Goal: Task Accomplishment & Management: Complete application form

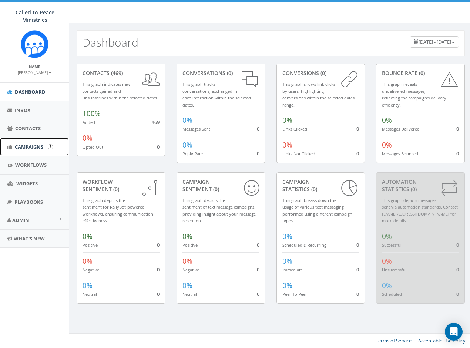
click at [30, 144] on span "Campaigns" at bounding box center [29, 147] width 29 height 7
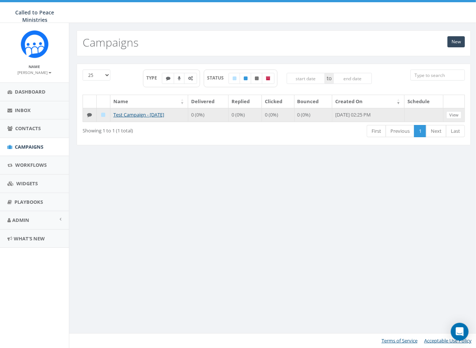
click at [103, 113] on icon at bounding box center [103, 115] width 4 height 5
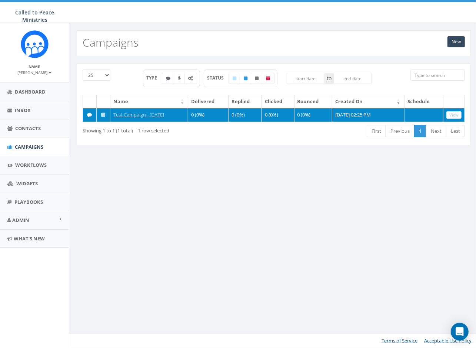
click at [103, 114] on icon at bounding box center [103, 115] width 4 height 5
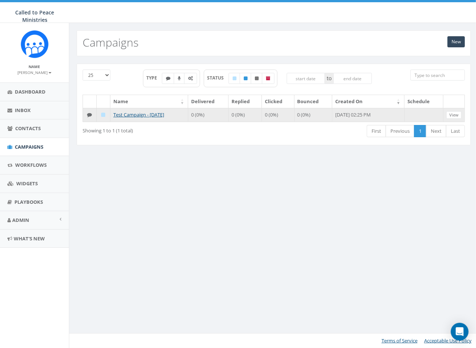
click at [103, 114] on icon at bounding box center [103, 115] width 4 height 5
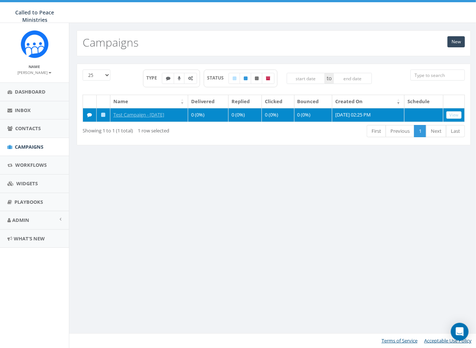
click at [91, 113] on icon at bounding box center [89, 115] width 5 height 5
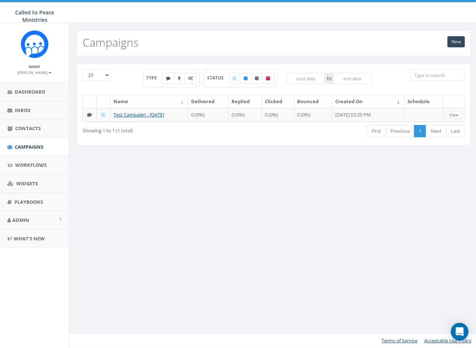
click at [167, 78] on icon at bounding box center [168, 78] width 4 height 4
checkbox input "true"
click at [21, 91] on span "Dashboard" at bounding box center [30, 91] width 31 height 7
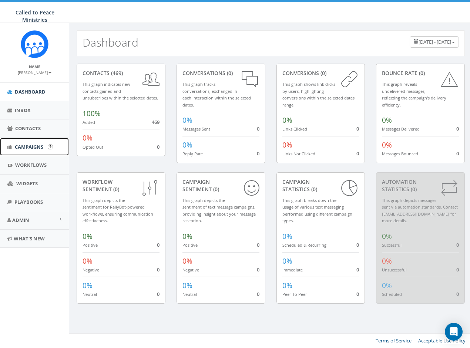
click at [21, 143] on link "Campaigns" at bounding box center [34, 147] width 69 height 18
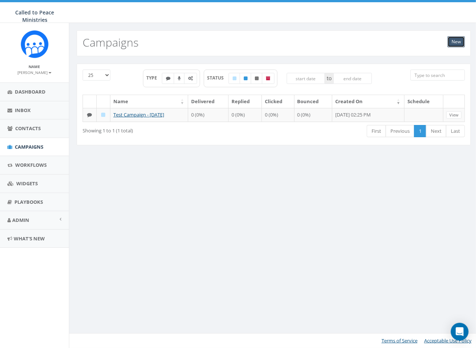
click at [458, 43] on link "New" at bounding box center [455, 41] width 17 height 11
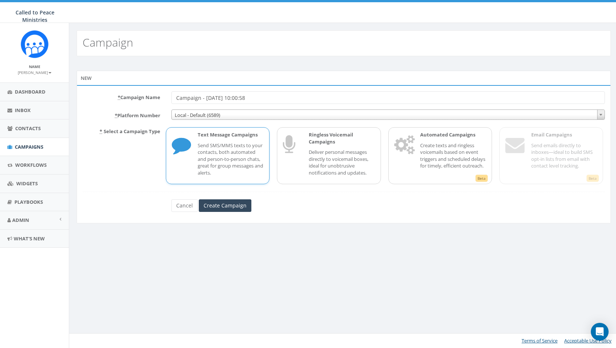
drag, startPoint x: 257, startPoint y: 97, endPoint x: 175, endPoint y: 104, distance: 82.9
click at [175, 104] on form "* Campaign Name Campaign - 09/12/2025, 10:00:58 * Platform Number Local - Defau…" at bounding box center [344, 151] width 522 height 120
type input "10 Year Anniversary/YouTube"
click at [202, 145] on p "Send SMS/MMS texts to your contacts, both automated and person-to-person chats,…" at bounding box center [231, 159] width 66 height 34
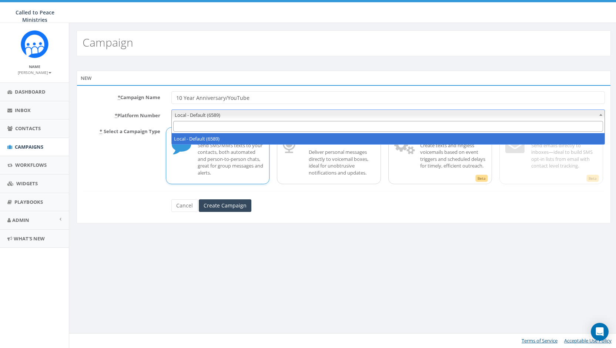
click at [475, 114] on span at bounding box center [600, 115] width 7 height 10
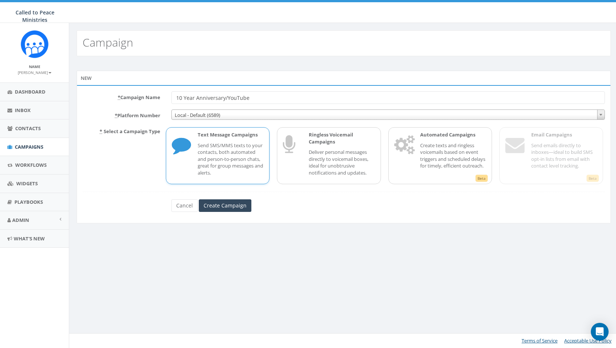
click at [198, 162] on p "Send SMS/MMS texts to your contacts, both automated and person-to-person chats,…" at bounding box center [231, 159] width 66 height 34
click at [355, 142] on p "Ringless Voicemail Campaigns" at bounding box center [342, 138] width 66 height 14
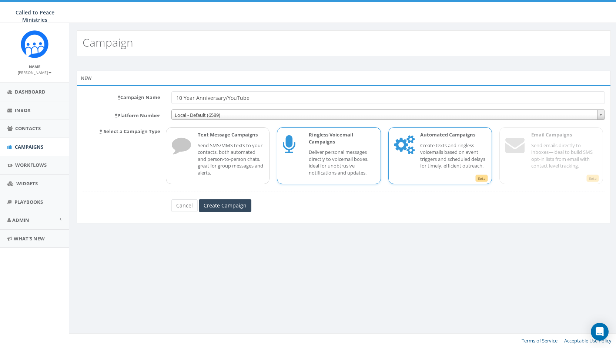
click at [440, 140] on div "Automated Campaigns Create texts and ringless voicemails based on event trigger…" at bounding box center [449, 155] width 73 height 48
click at [232, 157] on p "Send SMS/MMS texts to your contacts, both automated and person-to-person chats,…" at bounding box center [231, 159] width 66 height 34
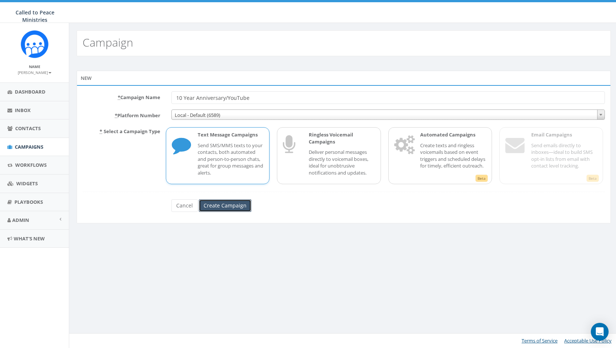
click at [233, 204] on input "Create Campaign" at bounding box center [225, 206] width 53 height 13
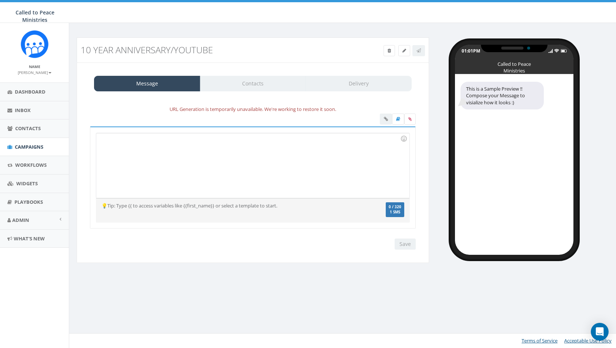
click at [278, 166] on div at bounding box center [252, 165] width 313 height 65
click at [402, 294] on div "10 Year Anniversary/YouTube Test Message Status: Message Contacts Delivery URL …" at bounding box center [343, 185] width 549 height 325
click at [142, 140] on div "((first name))" at bounding box center [252, 165] width 313 height 65
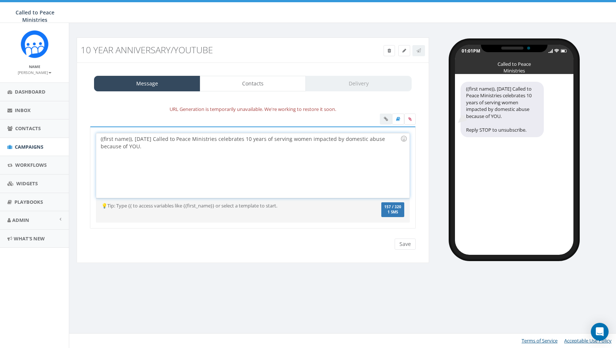
click at [150, 137] on div "((first name)), TODAY Called to Peace Ministries celebrates 10 years of serving…" at bounding box center [252, 165] width 313 height 65
click at [133, 138] on div "((first name)), TODAY Called to Peace Ministries celebrates 10 years of serving…" at bounding box center [252, 165] width 313 height 65
click at [523, 88] on div "((first name)), Pat yourself on the back, because TODAY Called to Peace Ministr…" at bounding box center [501, 113] width 83 height 63
click at [191, 137] on div "((first name)), Pat yourself on the back, because TODAY Called to Peace Ministr…" at bounding box center [252, 165] width 313 height 65
click at [329, 140] on div "((first name)), Let's light a candle to celebrate, because TODAY Called to Peac…" at bounding box center [252, 165] width 313 height 65
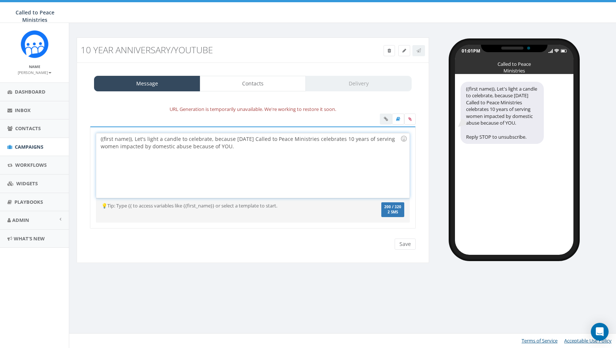
click at [339, 137] on div "((first name)), Let's light a candle to celebrate, because TODAY Called to Peac…" at bounding box center [252, 165] width 313 height 65
click at [233, 147] on div "((first name)), Let's light a candle to celebrate, because TODAY Called to Peac…" at bounding box center [252, 165] width 313 height 65
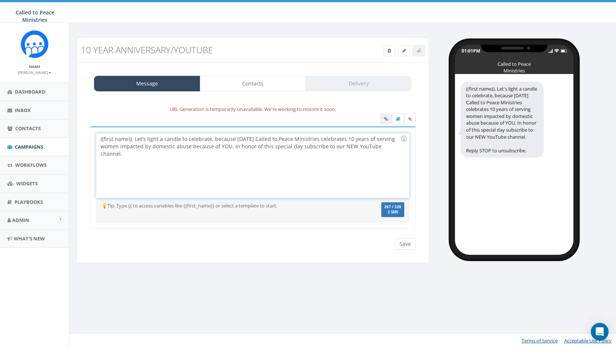
click at [133, 137] on div "((first name)), Let's light a candle to celebrate, because TODAY Called to Peac…" at bounding box center [252, 165] width 313 height 65
click at [125, 154] on div "((first name)), Whohoo! Let's light a candle to celebrate, because TODAY Called…" at bounding box center [252, 165] width 313 height 65
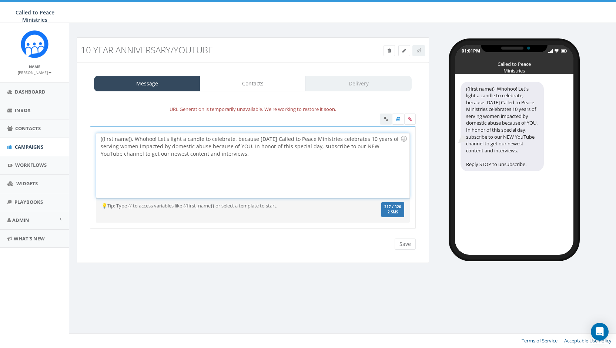
click at [179, 139] on div "((first name)), Whohoo! Let's light a candle to celebrate, because TODAY Called…" at bounding box center [252, 165] width 313 height 65
click at [351, 137] on div "((first name)), Whohoo! Let's light a candle to celebrate, because TODAY Called…" at bounding box center [252, 165] width 313 height 65
click at [150, 153] on div "((first name)), Whohoo! Let's light a candle to celebrate, because Today Called…" at bounding box center [252, 165] width 313 height 65
click at [211, 107] on div "URL Generation is temporarily unavailable. We're working to restore it soon." at bounding box center [252, 109] width 337 height 9
click at [211, 154] on div "((first name)), Whohoo! Let's light a candle to celebrate, because Today Called…" at bounding box center [252, 165] width 313 height 65
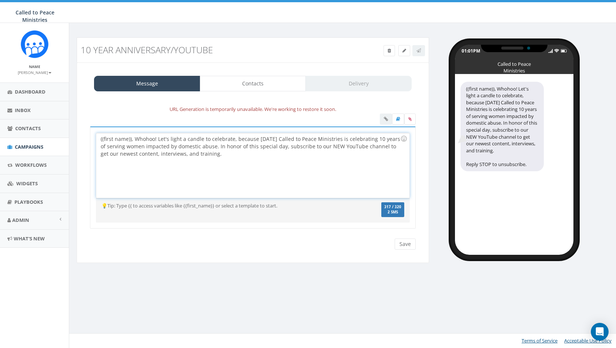
click at [269, 137] on div "((first name)), Whohoo! Let's light a candle to celebrate, because Today Called…" at bounding box center [252, 165] width 313 height 65
click at [202, 152] on div "((first name)), Whohoo! Let's light a candle to celebrate, because TODAY Called…" at bounding box center [252, 165] width 313 height 65
click at [207, 151] on div "((first name)), Whohoo! Let's light a candle to celebrate, because TODAY Called…" at bounding box center [252, 165] width 313 height 65
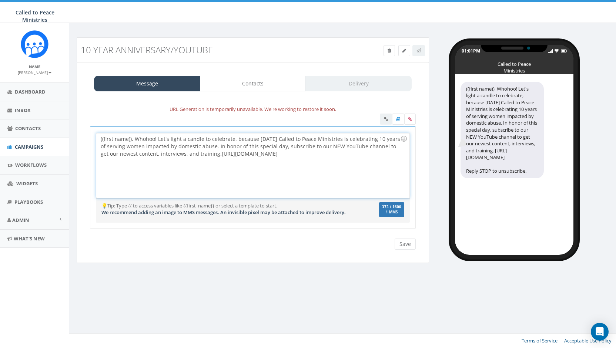
drag, startPoint x: 200, startPoint y: 153, endPoint x: 342, endPoint y: 152, distance: 142.2
click at [342, 152] on div "((first name)), Whohoo! Let's light a candle to celebrate, because TODAY Called…" at bounding box center [252, 165] width 313 height 65
click at [363, 153] on div "((first name)), Whohoo! Let's light a candle to celebrate, because TODAY Called…" at bounding box center [252, 165] width 313 height 65
drag, startPoint x: 363, startPoint y: 153, endPoint x: 200, endPoint y: 156, distance: 163.3
click at [200, 156] on div "((first name)), Whohoo! Let's light a candle to celebrate, because TODAY Called…" at bounding box center [252, 165] width 313 height 65
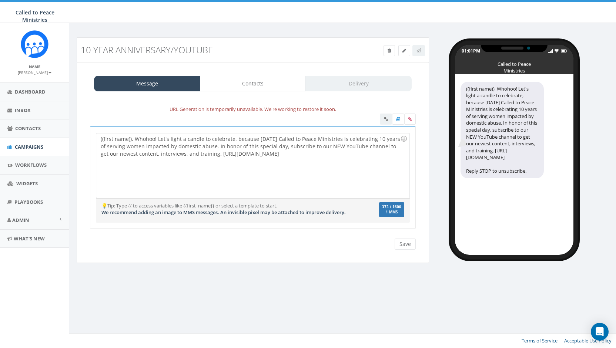
click at [386, 117] on div at bounding box center [398, 120] width 36 height 13
drag, startPoint x: 358, startPoint y: 154, endPoint x: 200, endPoint y: 158, distance: 158.1
click at [200, 158] on div "((first name)), Whohoo! Let's light a candle to celebrate, because TODAY Called…" at bounding box center [252, 165] width 313 height 65
click at [385, 119] on div at bounding box center [398, 120] width 36 height 13
click at [408, 242] on input "Save" at bounding box center [405, 244] width 21 height 11
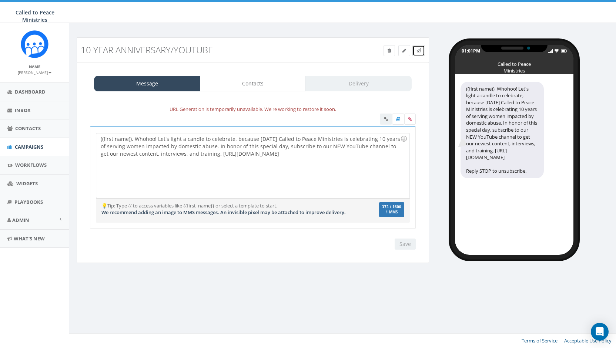
click at [422, 51] on link at bounding box center [418, 50] width 13 height 11
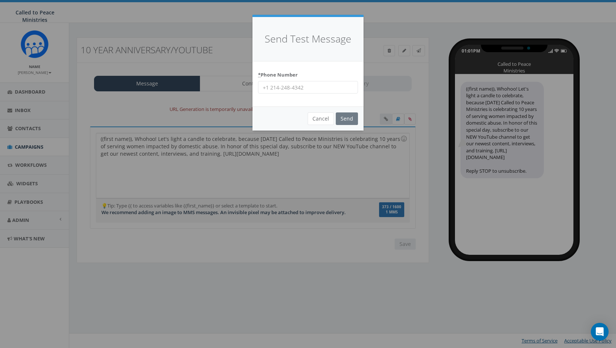
click at [323, 85] on input "* Phone Number" at bounding box center [308, 87] width 100 height 13
type input "9199954994"
click at [348, 117] on input "Send" at bounding box center [347, 119] width 22 height 13
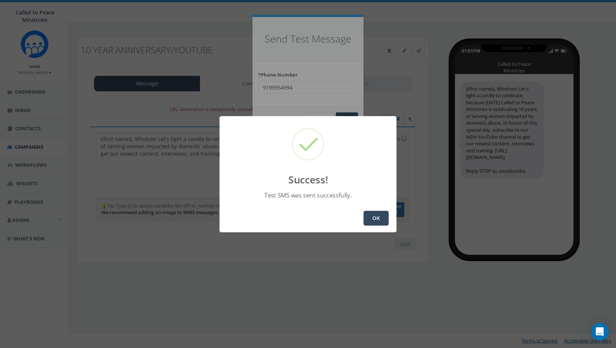
click at [378, 221] on button "OK" at bounding box center [376, 218] width 25 height 15
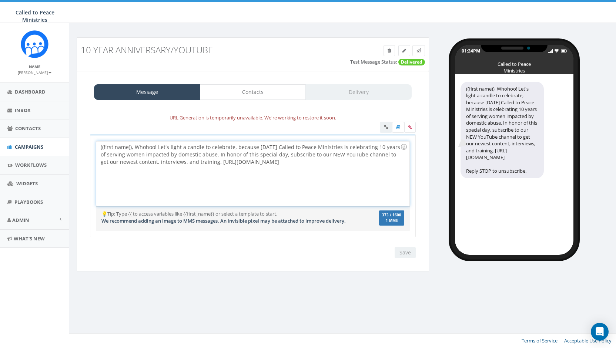
drag, startPoint x: 236, startPoint y: 156, endPoint x: 369, endPoint y: 164, distance: 133.5
click at [369, 164] on div "((first name)), Whohoo! Let's light a candle to celebrate, because TODAY Called…" at bounding box center [252, 173] width 313 height 65
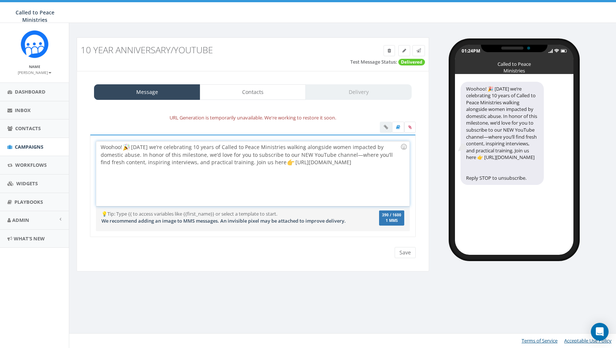
drag, startPoint x: 134, startPoint y: 145, endPoint x: 211, endPoint y: 166, distance: 80.3
click at [134, 145] on div "Woohoo! Today we’re celebrating 10 years of Called to Peace Ministries walking …" at bounding box center [252, 173] width 313 height 65
click at [317, 146] on div "Woohoo! Today, we’re celebrating 10 years of Called to Peace Ministries walking…" at bounding box center [252, 173] width 313 height 65
drag, startPoint x: 201, startPoint y: 164, endPoint x: 252, endPoint y: 197, distance: 61.0
click at [201, 164] on div "Woohoo! Today, we’re celebrating 10 years of Called to Peace Ministries serving…" at bounding box center [252, 173] width 313 height 65
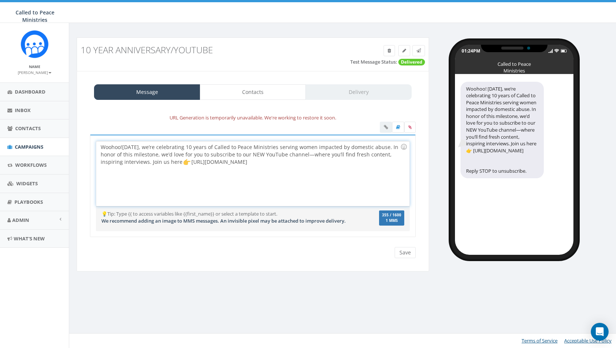
click at [99, 160] on div "Woohoo! Today, we’re celebrating 10 years of Called to Peace Ministries serving…" at bounding box center [252, 173] width 313 height 65
click at [188, 161] on div "Woohoo! Today, we’re celebrating 10 years of Called to Peace Ministries serving…" at bounding box center [252, 173] width 313 height 65
click at [392, 216] on span "358 / 1600" at bounding box center [391, 215] width 19 height 5
click at [395, 219] on span "1 MMS" at bounding box center [391, 221] width 19 height 4
drag, startPoint x: 338, startPoint y: 161, endPoint x: 181, endPoint y: 160, distance: 157.0
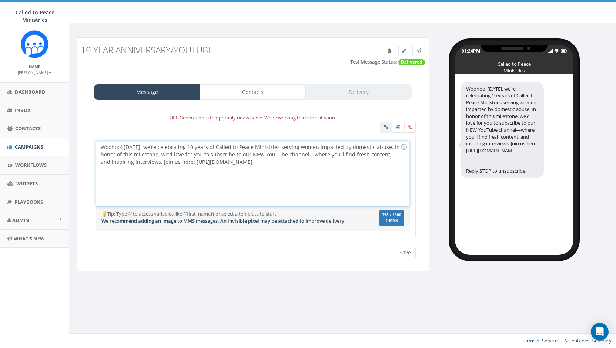
click at [181, 160] on div "Woohoo! Today, we’re celebrating 10 years of Called to Peace Ministries serving…" at bounding box center [252, 173] width 313 height 65
copy div "https://www.youtube.com/channel/UCwSjg65-OE_4KFOiw_38R1Q"
click at [121, 163] on div "Woohoo! Today, we’re celebrating 10 years of Called to Peace Ministries serving…" at bounding box center [252, 173] width 313 height 65
click at [138, 146] on div "Woohoo! Today, we’re celebrating 10 years of Called to Peace Ministries serving…" at bounding box center [252, 173] width 313 height 65
click at [405, 252] on input "Save" at bounding box center [405, 252] width 21 height 11
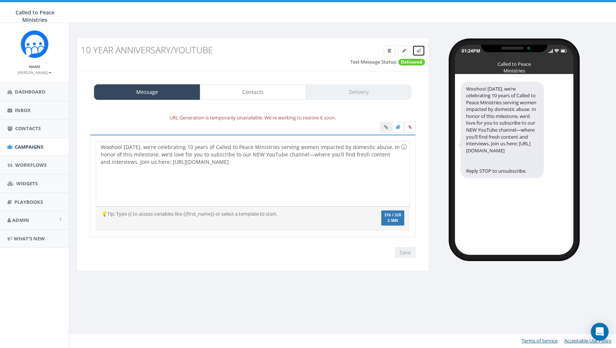
click at [419, 49] on icon at bounding box center [418, 50] width 4 height 4
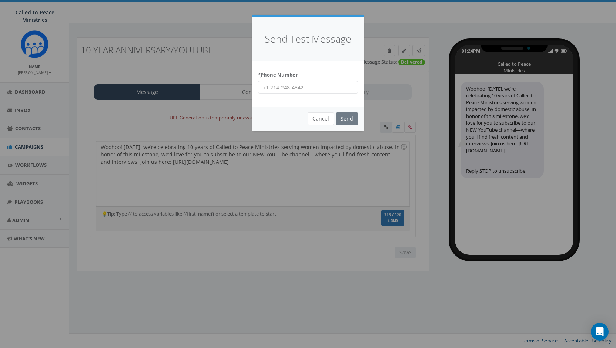
click at [315, 88] on input "* Phone Number" at bounding box center [308, 87] width 100 height 13
type input "9199954994"
click at [341, 117] on input "Send" at bounding box center [347, 119] width 22 height 13
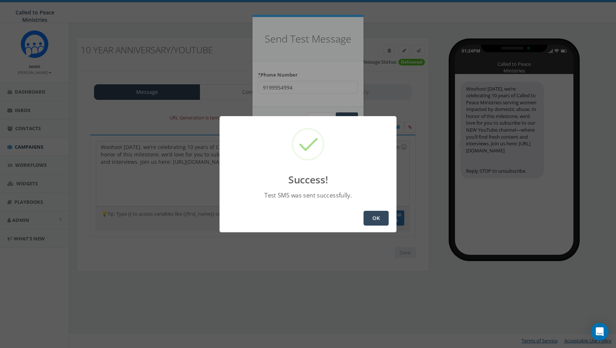
click at [376, 217] on button "OK" at bounding box center [376, 218] width 25 height 15
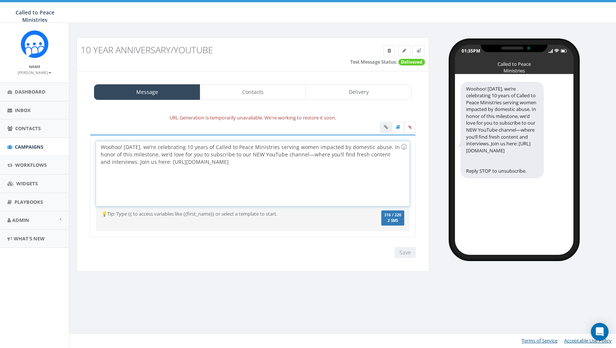
click at [238, 165] on div "Woohoo! [DATE], we’re celebrating 10 years of Called to Peace Ministries servin…" at bounding box center [252, 173] width 313 height 65
click at [355, 91] on link "Delivery" at bounding box center [358, 92] width 106 height 16
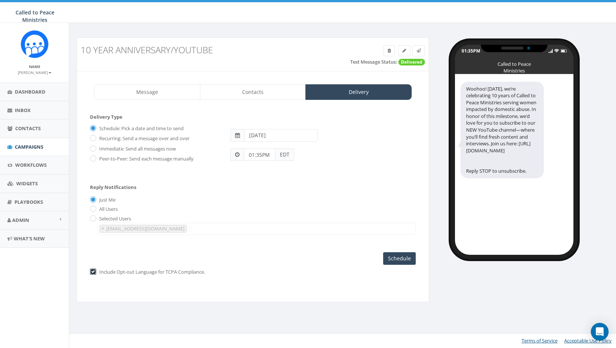
click at [91, 271] on input "checkbox" at bounding box center [92, 272] width 5 height 5
checkbox input "false"
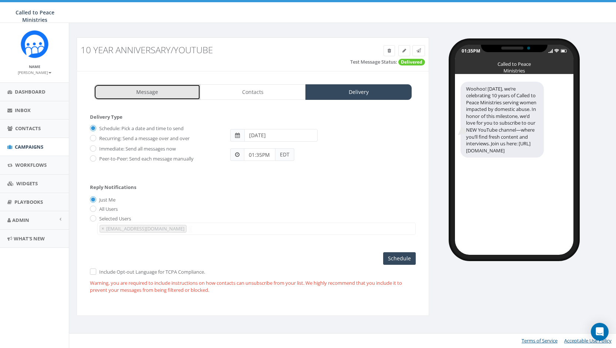
click at [153, 93] on link "Message" at bounding box center [147, 92] width 106 height 16
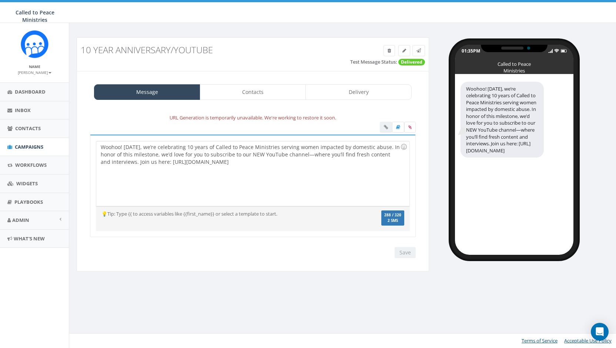
click at [395, 154] on div "Woohoo! [DATE], we’re celebrating 10 years of Called to Peace Ministries servin…" at bounding box center [252, 173] width 313 height 65
click at [149, 162] on div "Woohoo! [DATE], we’re celebrating 10 years of Called to Peace Ministries servin…" at bounding box center [252, 173] width 313 height 65
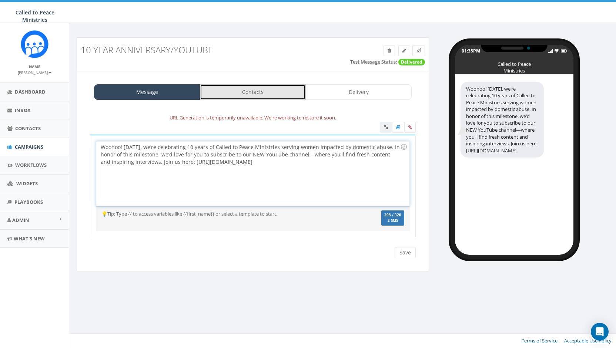
click at [258, 90] on link "Contacts" at bounding box center [253, 92] width 106 height 16
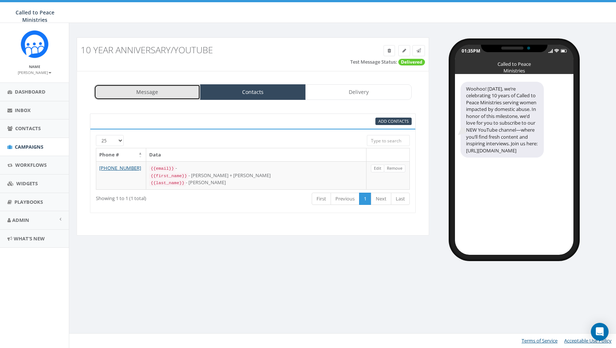
click at [133, 92] on link "Message" at bounding box center [147, 92] width 106 height 16
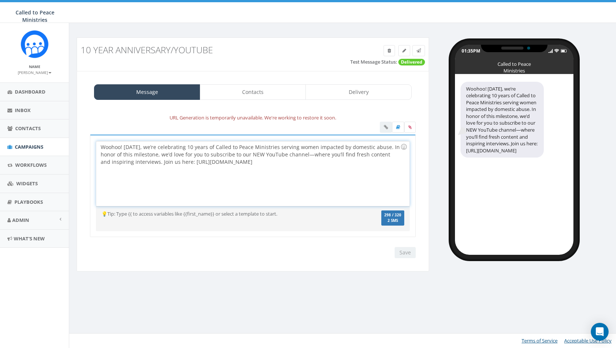
click at [98, 145] on div "Woohoo! [DATE], we’re celebrating 10 years of Called to Peace Ministries servin…" at bounding box center [252, 173] width 313 height 65
click at [249, 91] on link "Contacts" at bounding box center [253, 92] width 106 height 16
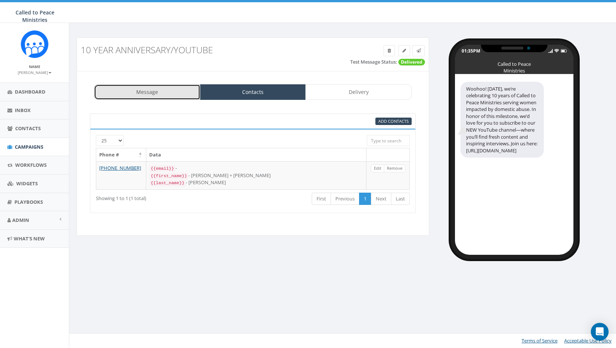
click at [160, 95] on link "Message" at bounding box center [147, 92] width 106 height 16
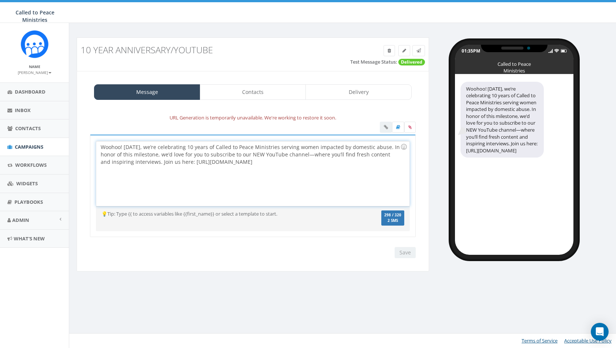
click at [101, 147] on div "Woohoo! [DATE], we’re celebrating 10 years of Called to Peace Ministries servin…" at bounding box center [252, 173] width 313 height 65
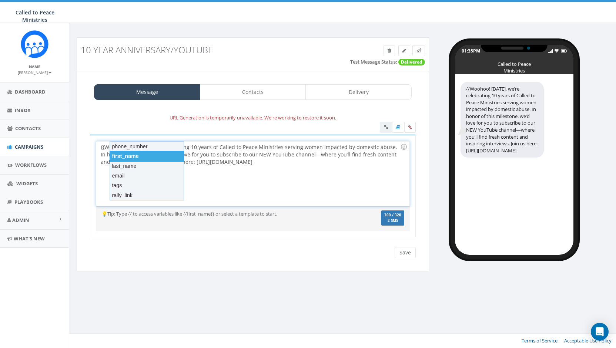
click at [127, 154] on div "first_name" at bounding box center [147, 156] width 74 height 10
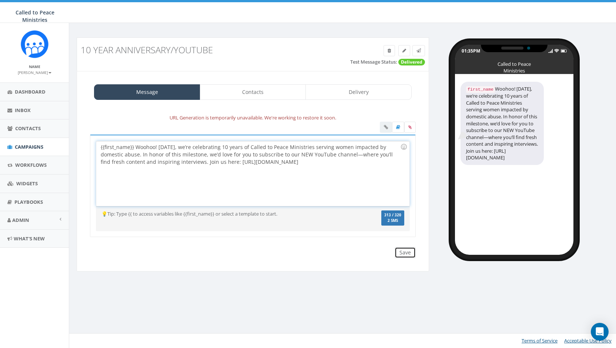
click at [406, 250] on input "Save" at bounding box center [405, 252] width 21 height 11
click at [420, 51] on icon at bounding box center [418, 50] width 4 height 4
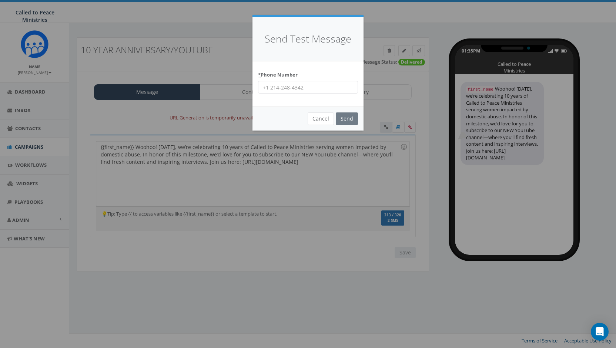
click at [289, 84] on input "* Phone Number" at bounding box center [308, 87] width 100 height 13
type input "9199954994"
click at [354, 117] on input "Send" at bounding box center [347, 119] width 22 height 13
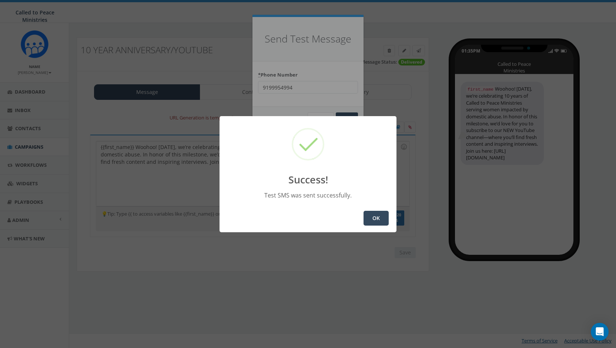
click at [376, 221] on button "OK" at bounding box center [376, 218] width 25 height 15
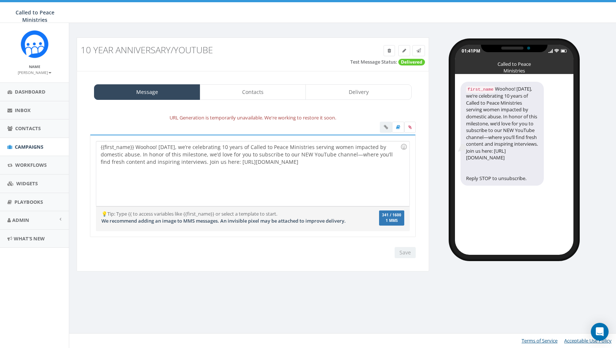
click at [158, 145] on div "{{first_name}} Woohoo! [DATE], we’re celebrating 10 years of Called to Peace Mi…" at bounding box center [252, 173] width 313 height 65
drag, startPoint x: 158, startPoint y: 146, endPoint x: 135, endPoint y: 146, distance: 22.2
click at [135, 146] on div "{{first_name}} Woohoo! [DATE], we’re celebrating 10 years of Called to Peace Mi…" at bounding box center [252, 173] width 313 height 65
drag, startPoint x: 175, startPoint y: 146, endPoint x: 186, endPoint y: 146, distance: 11.1
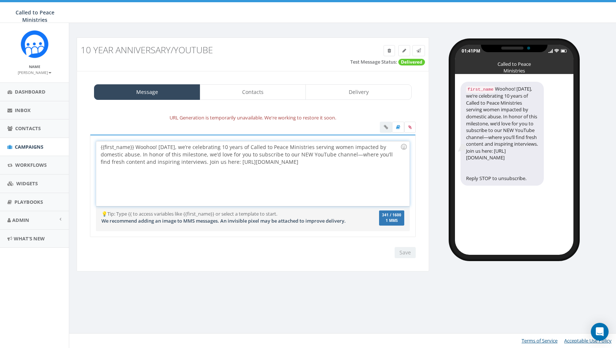
click at [175, 146] on div "{{first_name}} Woohoo! [DATE], we’re celebrating 10 years of Called to Peace Mi…" at bounding box center [252, 173] width 313 height 65
drag, startPoint x: 157, startPoint y: 145, endPoint x: 136, endPoint y: 148, distance: 20.8
click at [136, 148] on div "{{first_name}} Woohoo! [DATE], we’re celebrating 10 years of Called to Peace Mi…" at bounding box center [252, 173] width 313 height 65
copy div "Woohoo!"
click at [394, 147] on div "{{first_name}}, today, we’re celebrating 10 years of Called to Peace Ministries…" at bounding box center [252, 173] width 313 height 65
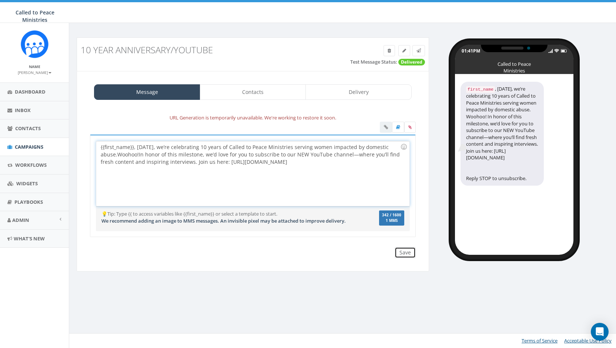
click at [406, 252] on input "Save" at bounding box center [405, 252] width 21 height 11
click at [123, 153] on div "{{first_name}}, today, we’re celebrating 10 years of Called to Peace Ministries…" at bounding box center [252, 173] width 313 height 65
click at [115, 156] on div "{{first_name}}, today, we’re celebrating 10 years of Called to Peace Ministries…" at bounding box center [252, 173] width 313 height 65
click at [403, 144] on div at bounding box center [404, 147] width 13 height 13
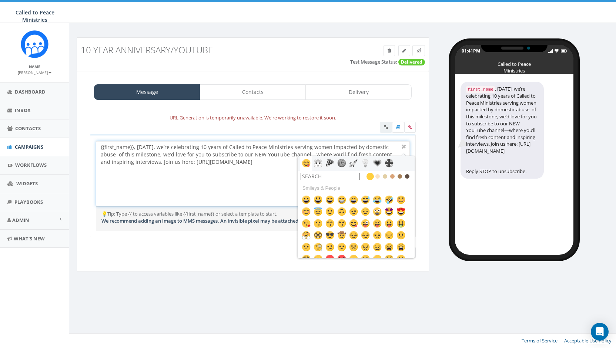
click at [334, 174] on input "text" at bounding box center [330, 176] width 59 height 7
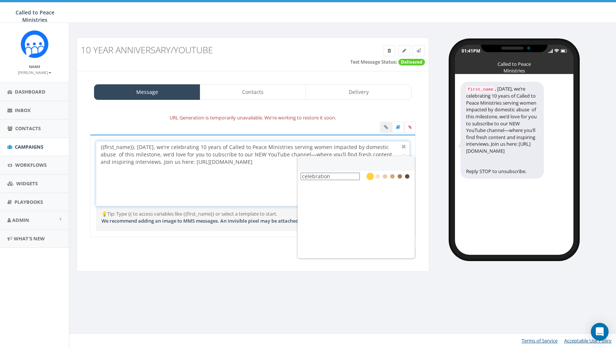
click at [395, 247] on input "Save" at bounding box center [405, 252] width 21 height 11
type input "c"
click at [325, 173] on input "text" at bounding box center [330, 176] width 59 height 7
click at [392, 147] on div "{{first_name}}, today, we’re celebrating 10 years of Called to Peace Ministries…" at bounding box center [252, 173] width 313 height 65
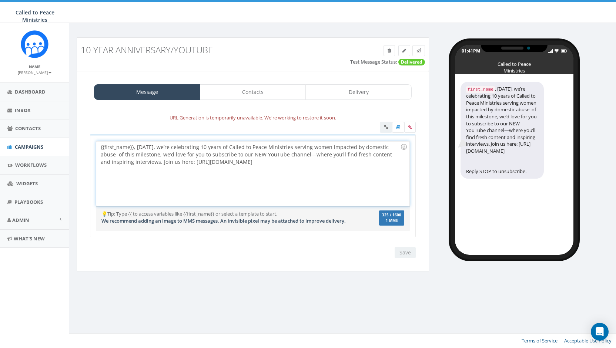
click at [167, 145] on div "{{first_name}}, today, we’re celebrating 10 years of Called to Peace Ministries…" at bounding box center [252, 173] width 313 height 65
click at [385, 146] on div "{{first_name}}, today, we’re celebrating 10 years of Called to Peace Ministries…" at bounding box center [252, 173] width 313 height 65
click at [405, 146] on div at bounding box center [404, 147] width 13 height 13
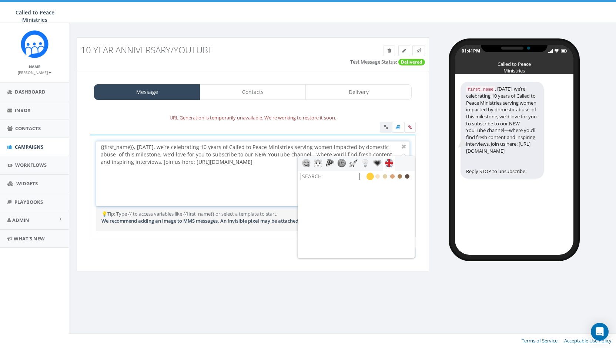
click at [352, 174] on input "text" at bounding box center [330, 176] width 59 height 7
click at [378, 162] on img at bounding box center [377, 163] width 9 height 9
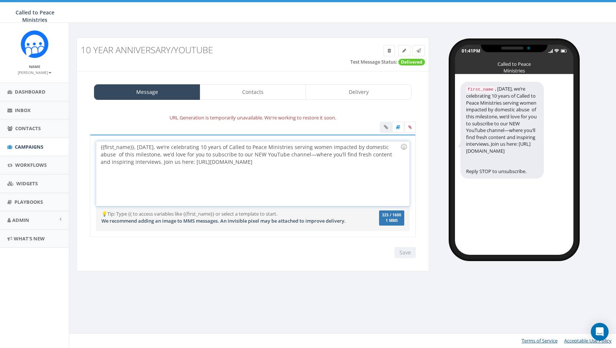
click at [260, 166] on div "{{first_name}}, today, we’re celebrating 10 years of Called to Peace Ministries…" at bounding box center [252, 173] width 313 height 65
click at [149, 162] on div "{{first_name}}, today, we’re celebrating 10 years of Called to Peace Ministries…" at bounding box center [252, 173] width 313 height 65
click at [404, 146] on div at bounding box center [404, 147] width 13 height 13
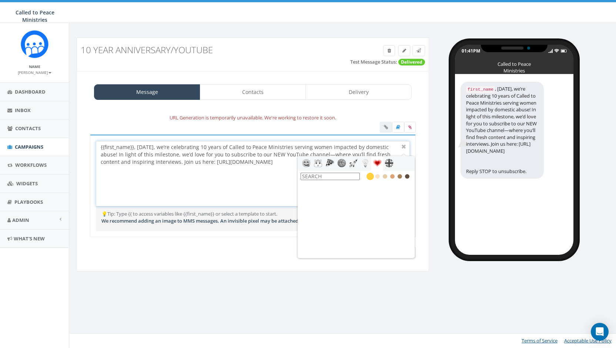
click at [386, 176] on icon at bounding box center [384, 176] width 7 height 7
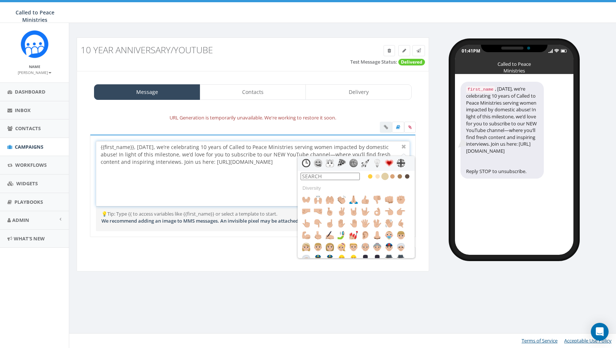
click at [392, 161] on img at bounding box center [389, 163] width 9 height 9
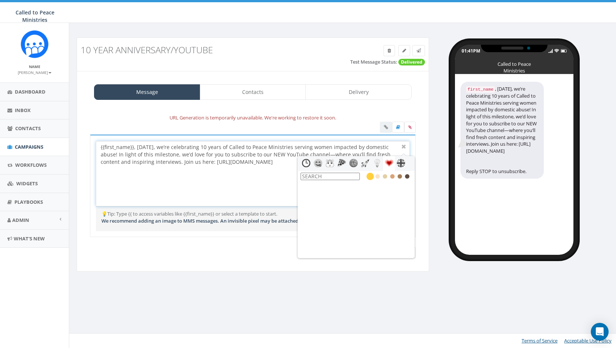
click at [329, 178] on input "text" at bounding box center [330, 176] width 59 height 7
type input "c"
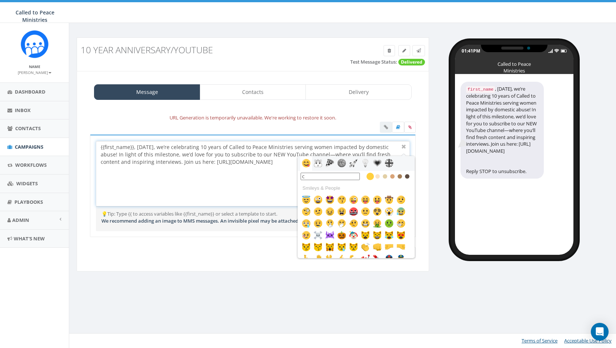
type input "c"
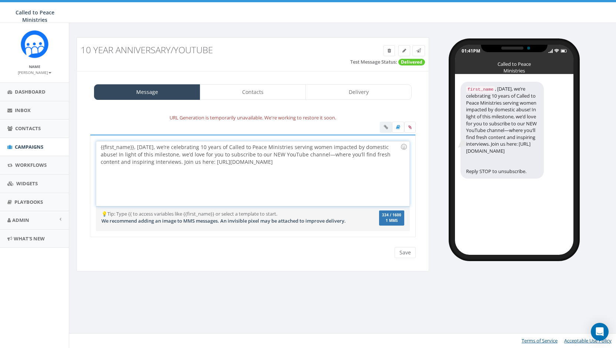
click at [136, 146] on div "{{first_name}}, today, we’re celebrating 10 years of Called to Peace Ministries…" at bounding box center [252, 173] width 313 height 65
click at [264, 191] on div "{{first_name}}, today, we’re celebrating 10 years of Called to Peace Ministries…" at bounding box center [252, 173] width 313 height 65
click at [135, 147] on div "{{first_name}}, today, we’re celebrating 10 years of Called to Peace Ministries…" at bounding box center [252, 173] width 313 height 65
click at [395, 147] on div "{{first_name}}, today, we’re celebrating 10 years of Called to Peace Ministries…" at bounding box center [252, 173] width 313 height 65
click at [405, 148] on div at bounding box center [404, 147] width 13 height 13
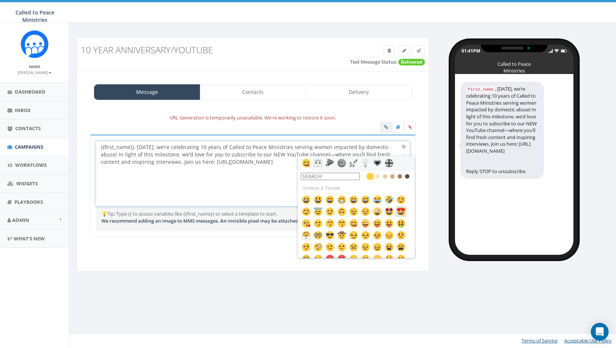
click at [403, 211] on img at bounding box center [400, 211] width 9 height 9
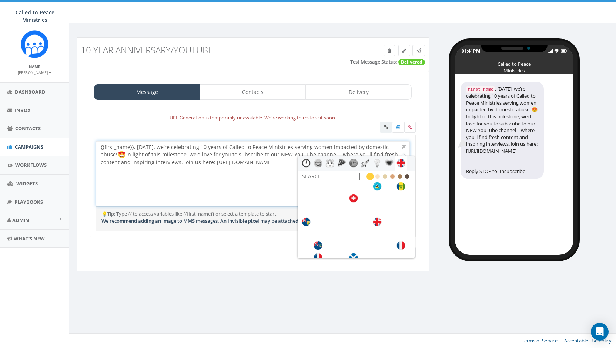
scroll to position [2069, 0]
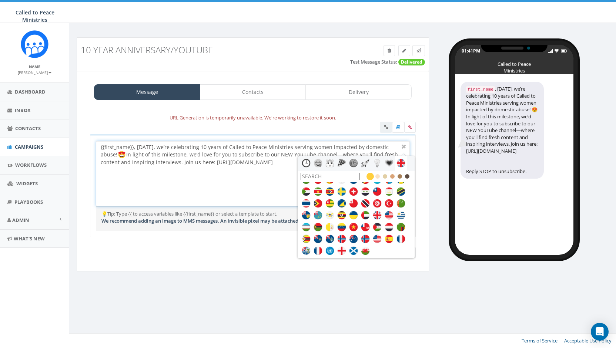
click at [325, 177] on input "text" at bounding box center [330, 176] width 59 height 7
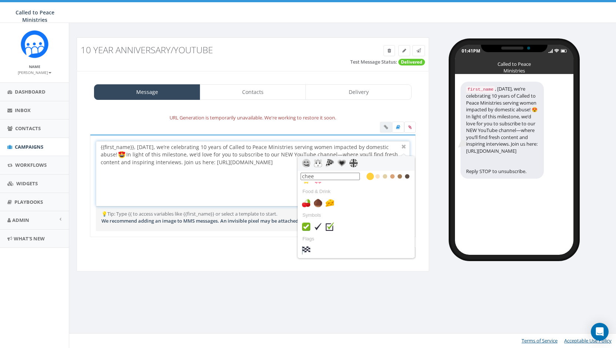
scroll to position [0, 0]
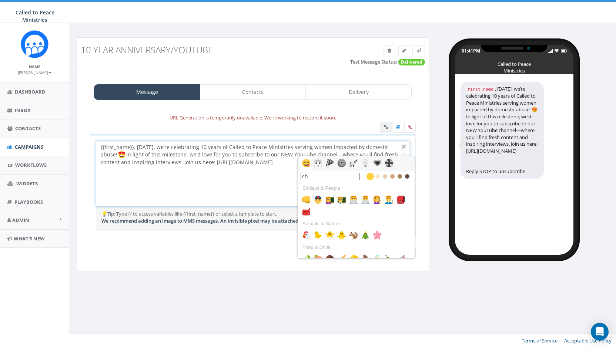
type input "c"
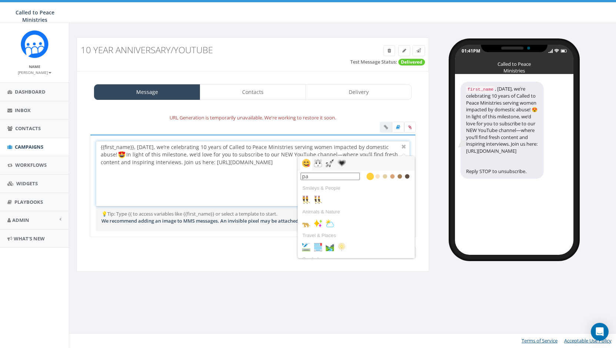
type input "p"
type input "h"
click at [308, 198] on img at bounding box center [306, 199] width 9 height 9
type input "firew"
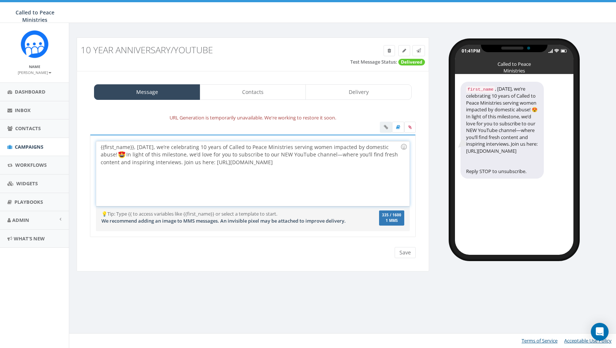
click at [118, 154] on img at bounding box center [121, 154] width 7 height 7
click at [112, 154] on div "{{first_name}}, today, we’re celebrating 10 years of Called to Peace Ministries…" at bounding box center [252, 173] width 313 height 65
click at [118, 154] on img at bounding box center [121, 154] width 7 height 7
drag, startPoint x: 177, startPoint y: 161, endPoint x: 215, endPoint y: 168, distance: 38.6
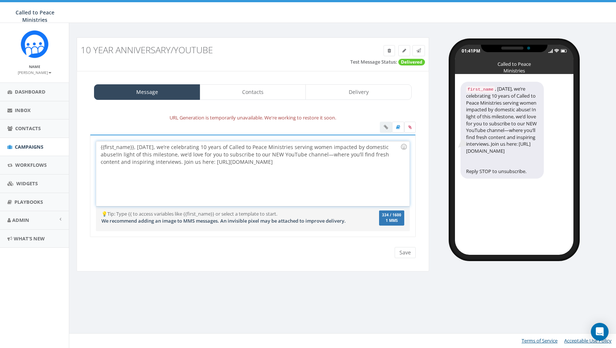
click at [177, 161] on div "{{first_name}}, today, we’re celebrating 10 years of Called to Peace Ministries…" at bounding box center [252, 173] width 313 height 65
click at [403, 145] on div at bounding box center [404, 147] width 13 height 13
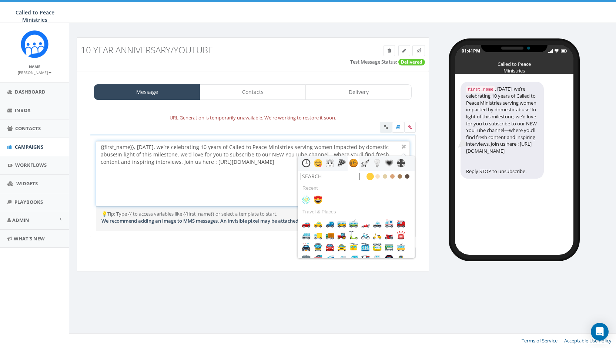
click at [320, 161] on img at bounding box center [318, 163] width 9 height 9
click at [378, 176] on icon at bounding box center [377, 176] width 7 height 7
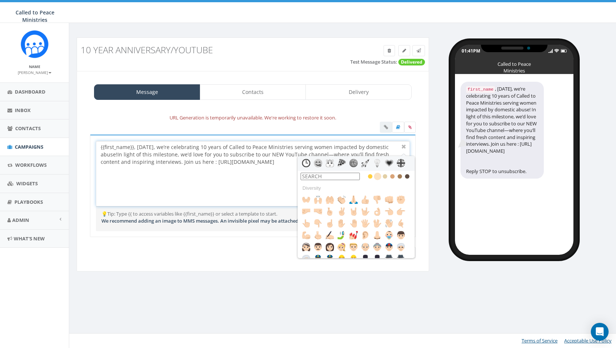
click at [384, 176] on icon at bounding box center [384, 176] width 7 height 7
click at [391, 178] on icon at bounding box center [392, 176] width 7 height 7
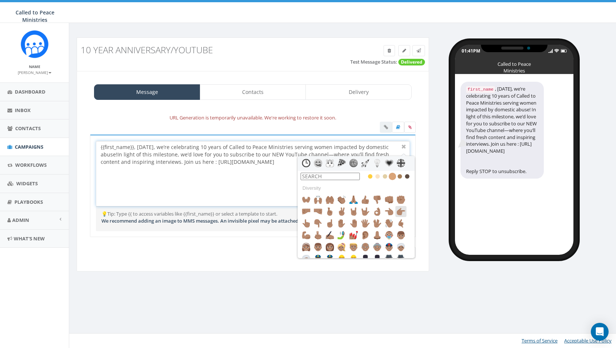
click at [401, 212] on img at bounding box center [400, 211] width 9 height 9
click at [350, 174] on input "text" at bounding box center [330, 176] width 59 height 7
click at [277, 160] on div "{{first_name}}, today, we’re celebrating 10 years of Called to Peace Ministries…" at bounding box center [252, 173] width 313 height 65
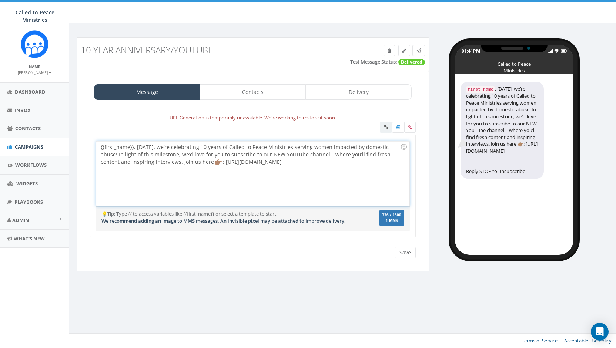
click at [395, 147] on div "{{first_name}}, today, we’re celebrating 10 years of Called to Peace Ministries…" at bounding box center [252, 173] width 313 height 65
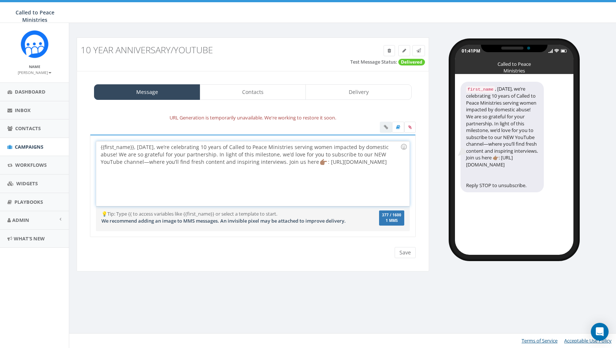
click at [201, 147] on div "{{first_name}}, today, we’re celebrating 10 years of Called to Peace Ministries…" at bounding box center [252, 173] width 313 height 65
click at [403, 145] on div at bounding box center [404, 147] width 13 height 13
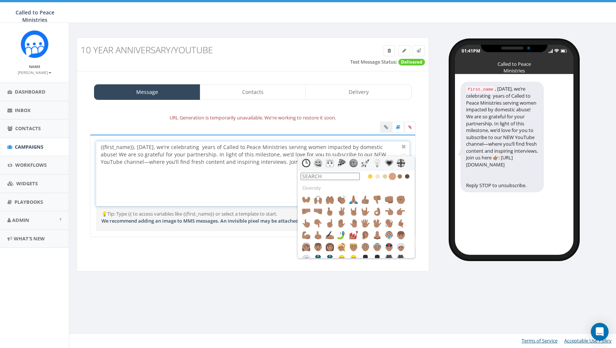
click at [329, 174] on input "text" at bounding box center [330, 176] width 59 height 7
type input "1"
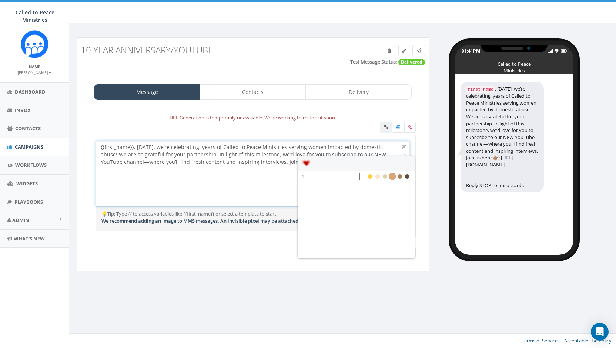
click at [304, 160] on img at bounding box center [306, 163] width 9 height 9
click at [328, 175] on input "1" at bounding box center [330, 176] width 59 height 7
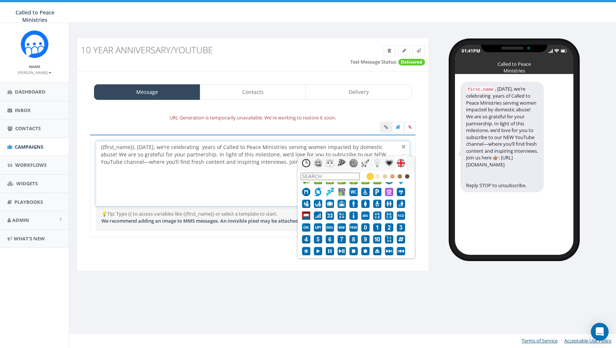
scroll to position [183, 0]
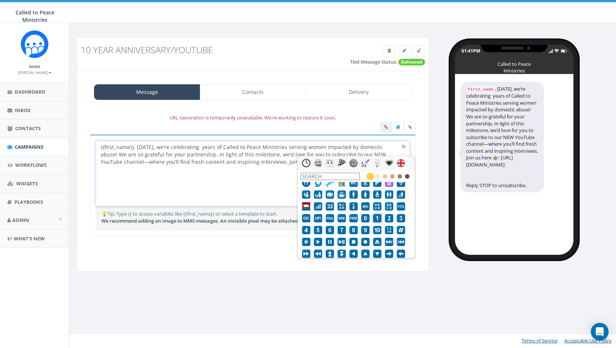
click at [378, 218] on img at bounding box center [377, 218] width 9 height 9
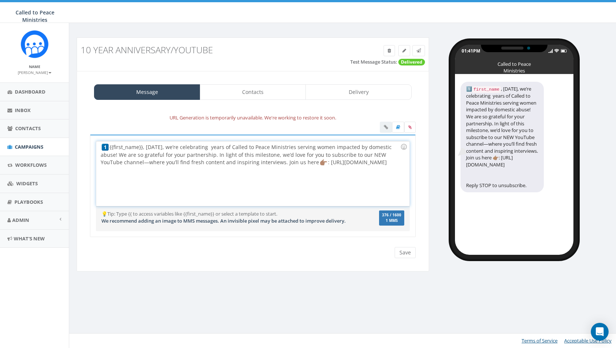
click at [109, 147] on div "{{first_name}}, today, we’re celebrating years of Called to Peace Ministries se…" at bounding box center [252, 173] width 313 height 65
click at [195, 147] on div "{{first_name}}, today, we’re celebrating years of Called to Peace Ministries se…" at bounding box center [252, 173] width 313 height 65
click at [405, 148] on div at bounding box center [404, 147] width 13 height 13
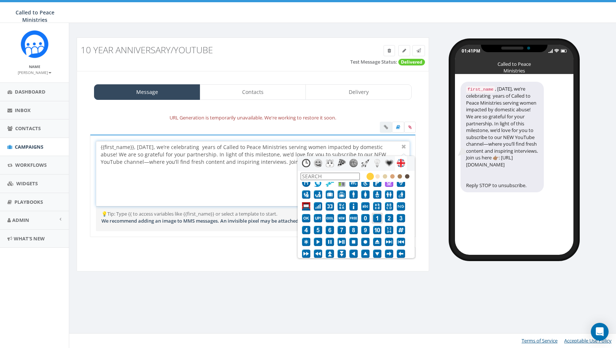
click at [377, 215] on img at bounding box center [377, 218] width 9 height 9
click at [368, 215] on img at bounding box center [365, 218] width 9 height 9
click at [250, 159] on div "{{first_name}}, today, we’re celebrating years of Called to Peace Ministries se…" at bounding box center [252, 173] width 313 height 65
click at [244, 178] on div "{{first_name}}, today, we’re celebrating years of Called to Peace Ministries se…" at bounding box center [252, 173] width 313 height 65
click at [411, 164] on div at bounding box center [356, 163] width 117 height 15
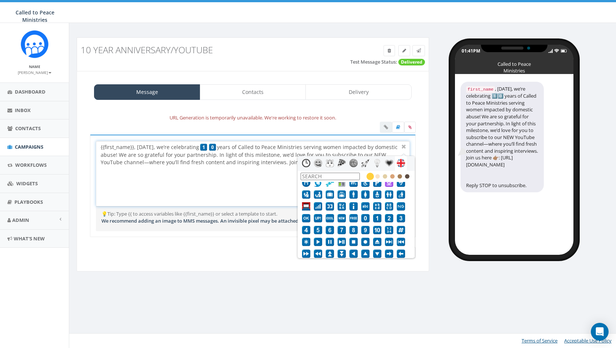
click at [378, 151] on div "{{first_name}}, today, we’re celebrating years of Called to Peace Ministries se…" at bounding box center [252, 173] width 313 height 65
click at [251, 168] on div "{{first_name}}, today, we’re celebrating years of Called to Peace Ministries se…" at bounding box center [252, 173] width 313 height 65
click at [176, 188] on div "{{first_name}}, today, we’re celebrating years of Called to Peace Ministries se…" at bounding box center [252, 173] width 313 height 65
click at [247, 177] on div "{{first_name}}, today, we’re celebrating years of Called to Peace Ministries se…" at bounding box center [252, 173] width 313 height 65
click at [244, 228] on div "💡Tip: Type {{ to access variables like {{first_name}} or select a template to s…" at bounding box center [253, 219] width 314 height 25
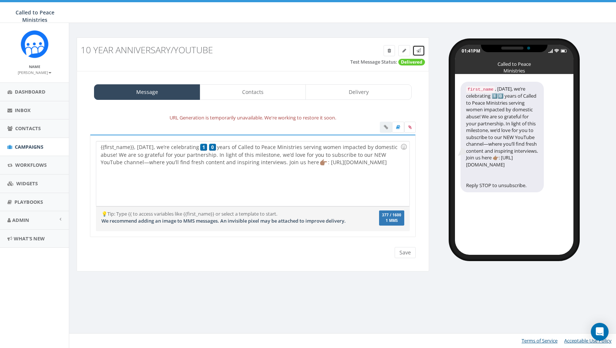
click at [419, 50] on icon at bounding box center [418, 50] width 4 height 4
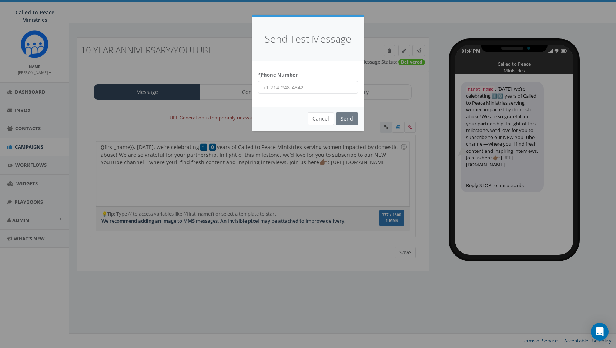
click at [296, 88] on input "* Phone Number" at bounding box center [308, 87] width 100 height 13
type input "9199954994"
click at [347, 117] on input "Send" at bounding box center [347, 119] width 22 height 13
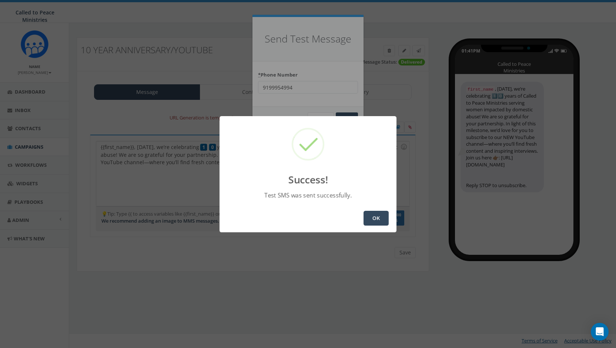
click at [376, 221] on button "OK" at bounding box center [376, 218] width 25 height 15
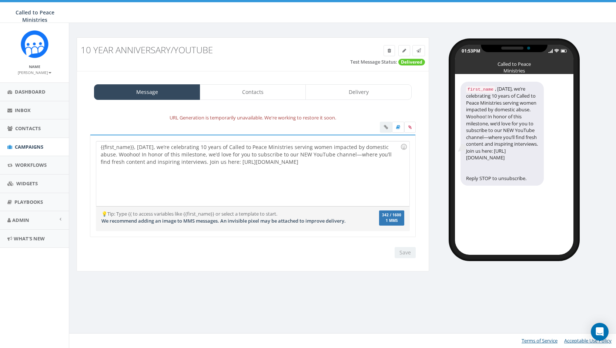
click at [201, 145] on div "{{first_name}}, today, we’re celebrating 10 years of Called to Peace Ministries…" at bounding box center [252, 173] width 313 height 65
click at [405, 145] on div at bounding box center [404, 147] width 13 height 13
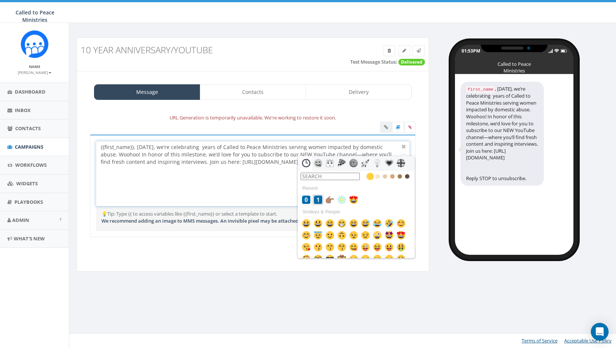
click at [318, 200] on img at bounding box center [318, 199] width 9 height 9
click at [308, 199] on img at bounding box center [306, 199] width 9 height 9
click at [319, 200] on img at bounding box center [318, 199] width 9 height 9
click at [223, 161] on div "{{first_name}}, today, we’re celebrating years of Called to Peace Ministries se…" at bounding box center [252, 173] width 313 height 65
click at [331, 195] on img at bounding box center [329, 199] width 9 height 9
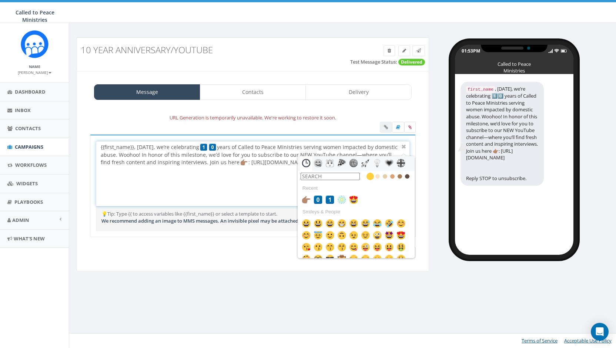
click at [250, 188] on div "{{first_name}}, today, we’re celebrating years of Called to Peace Ministries se…" at bounding box center [252, 173] width 313 height 65
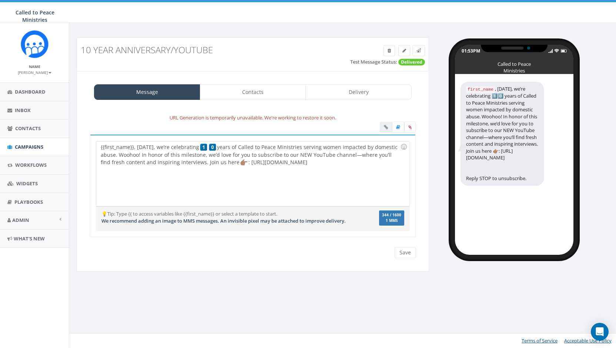
click at [249, 240] on div "{{first_name}}, today, we’re celebrating 10 years of Called to Peace Ministries…" at bounding box center [252, 191] width 337 height 112
click at [406, 249] on input "Save" at bounding box center [405, 252] width 21 height 11
click at [232, 162] on div "{{first_name}}, today, we’re celebrating 1️⃣0️⃣ years of Called to Peace Minist…" at bounding box center [252, 173] width 313 height 65
click at [400, 252] on input "Save" at bounding box center [405, 252] width 21 height 11
click at [419, 49] on icon at bounding box center [418, 50] width 4 height 4
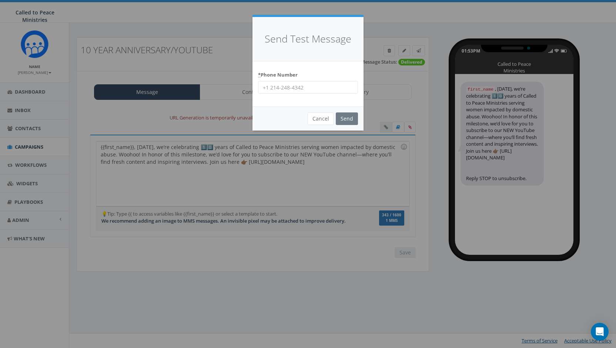
click at [312, 86] on input "* Phone Number" at bounding box center [308, 87] width 100 height 13
type input "9199954994"
click at [353, 120] on input "Send" at bounding box center [347, 119] width 22 height 13
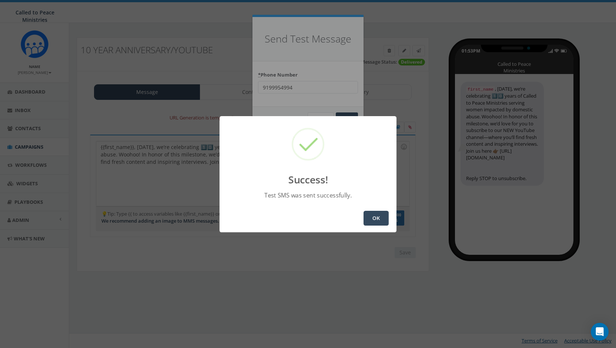
click at [378, 219] on button "OK" at bounding box center [376, 218] width 25 height 15
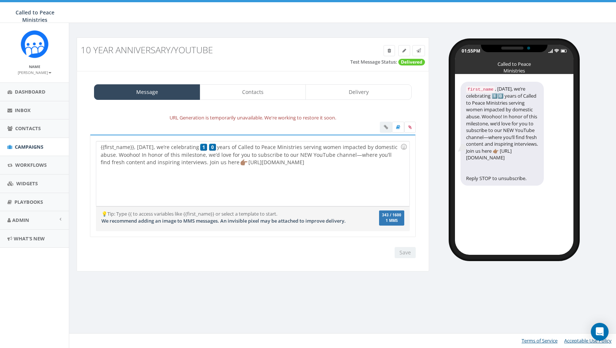
click at [213, 146] on div "{{first_name}}, today, we’re celebrating years of Called to Peace Ministries se…" at bounding box center [252, 173] width 313 height 65
click at [405, 250] on input "Save" at bounding box center [405, 252] width 21 height 11
click at [421, 49] on icon at bounding box center [418, 50] width 4 height 4
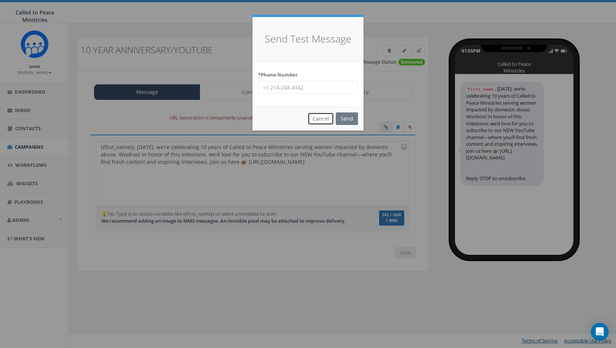
click at [324, 119] on button "Cancel" at bounding box center [321, 119] width 26 height 13
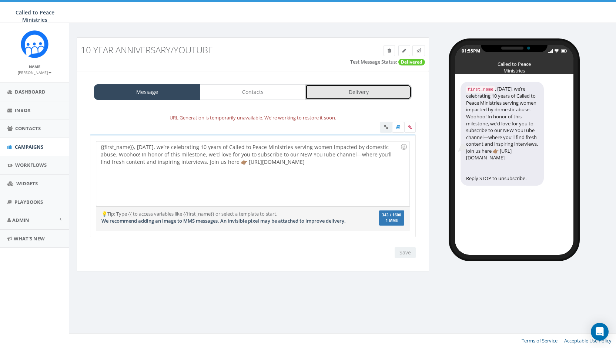
click at [369, 93] on link "Delivery" at bounding box center [358, 92] width 106 height 16
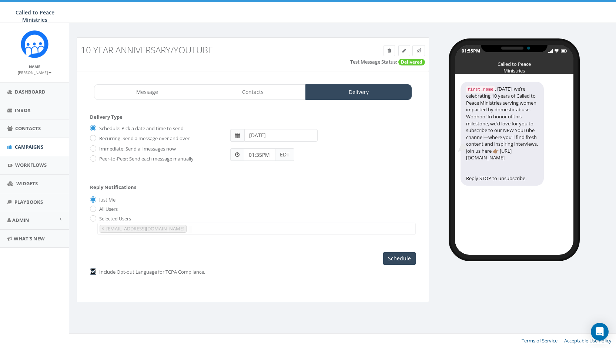
click at [93, 271] on input "checkbox" at bounding box center [92, 272] width 5 height 5
checkbox input "false"
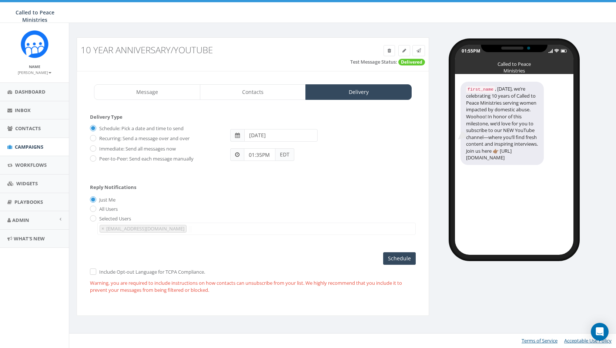
click at [269, 135] on input "2025-09-13" at bounding box center [280, 135] width 73 height 13
click at [263, 194] on td "15" at bounding box center [262, 193] width 11 height 11
type input "[DATE]"
click at [229, 172] on form "Delivery Type Schedule: Pick a date and time to send Recurring: Send a message …" at bounding box center [253, 146] width 326 height 64
click at [259, 154] on input "01:35PM" at bounding box center [259, 154] width 31 height 13
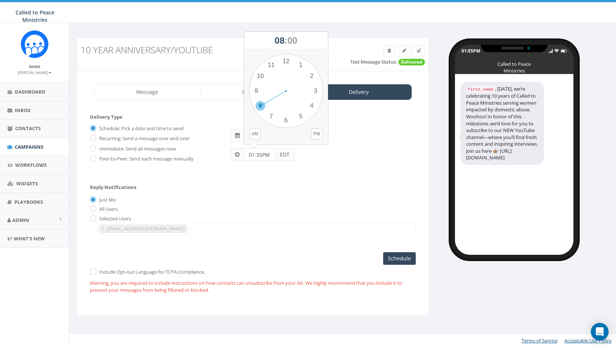
click at [263, 105] on div "1 2 3 4 5 6 7 8 9 10 11 12 00 05 10 15 20 25 30 35 40 45 50 55" at bounding box center [286, 91] width 74 height 74
click at [314, 136] on button "PM" at bounding box center [316, 133] width 11 height 11
click at [257, 154] on input "01:35PM" at bounding box center [259, 154] width 31 height 13
type input "08:00PM"
click at [327, 163] on div "Schedule: Pick a date and time to send Recurring: Send a message over and over …" at bounding box center [253, 146] width 326 height 48
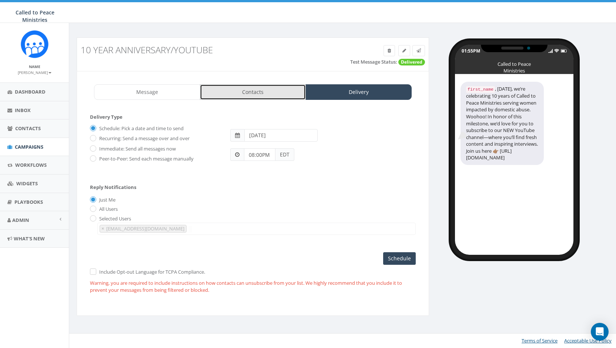
click at [280, 92] on link "Contacts" at bounding box center [253, 92] width 106 height 16
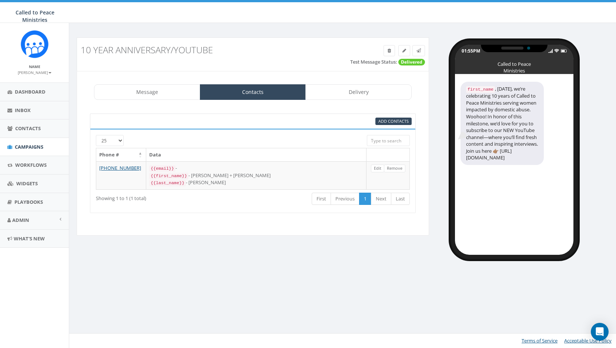
click at [120, 138] on div at bounding box center [239, 138] width 244 height 7
click at [119, 140] on div at bounding box center [239, 138] width 244 height 7
click at [123, 90] on link "Message" at bounding box center [147, 92] width 106 height 16
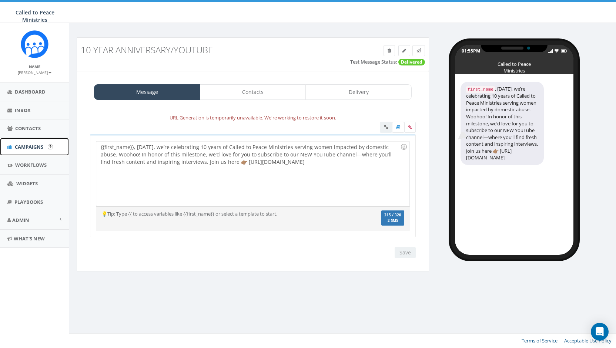
click at [30, 146] on span "Campaigns" at bounding box center [29, 147] width 29 height 7
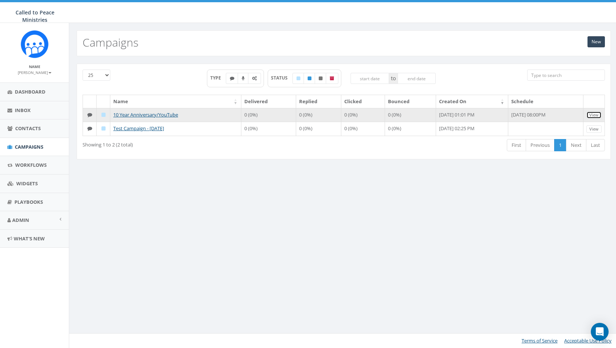
click at [594, 111] on link "View" at bounding box center [593, 115] width 15 height 8
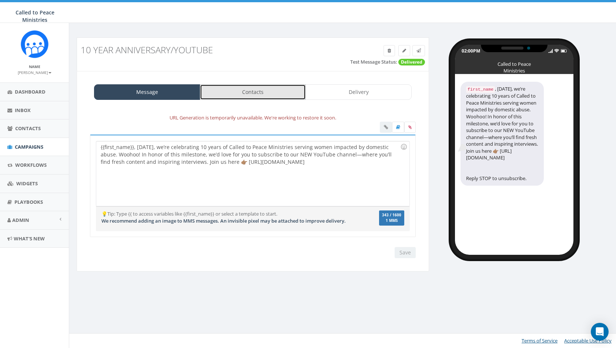
click at [280, 91] on link "Contacts" at bounding box center [253, 92] width 106 height 16
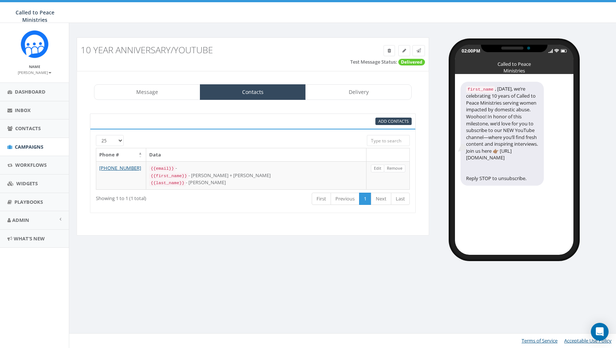
click at [392, 142] on input "search" at bounding box center [388, 140] width 43 height 11
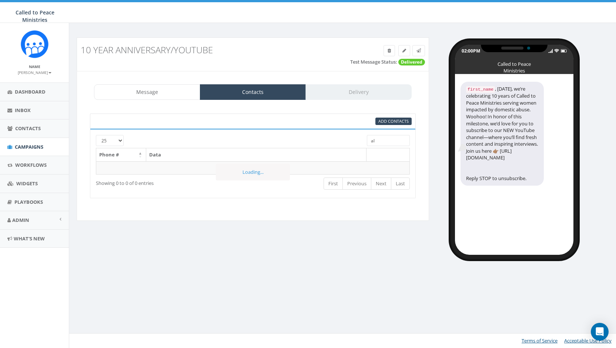
type input "a"
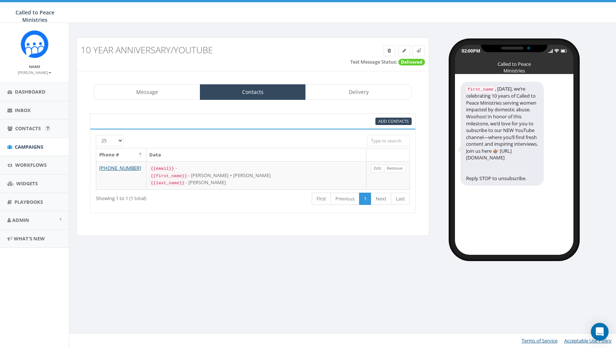
click at [46, 130] on input "image" at bounding box center [47, 128] width 5 height 5
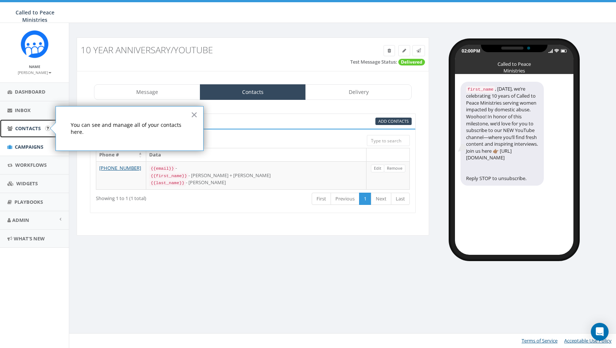
click at [28, 131] on link "Contacts" at bounding box center [34, 129] width 69 height 18
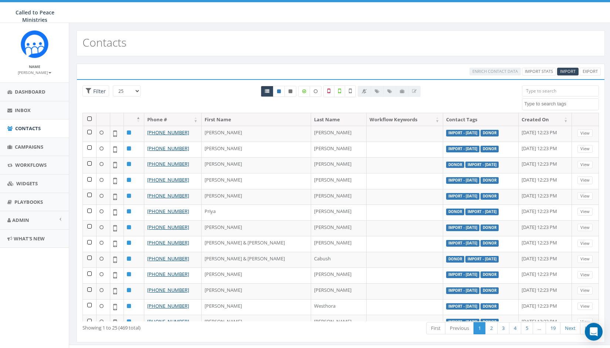
select select
click at [26, 147] on span "Campaigns" at bounding box center [29, 147] width 29 height 7
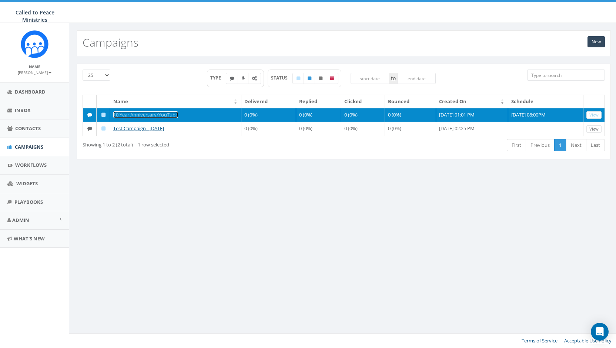
click at [167, 111] on link "10 Year Anniversary/YouTube" at bounding box center [145, 114] width 65 height 7
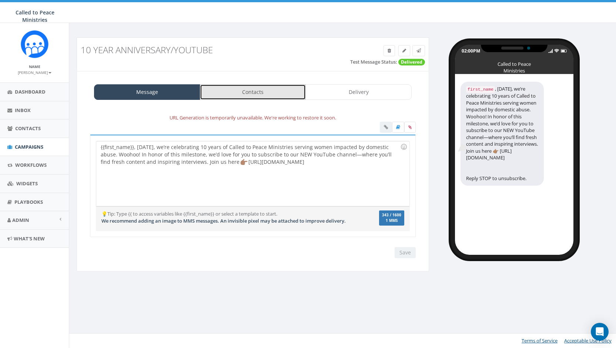
click at [257, 91] on link "Contacts" at bounding box center [253, 92] width 106 height 16
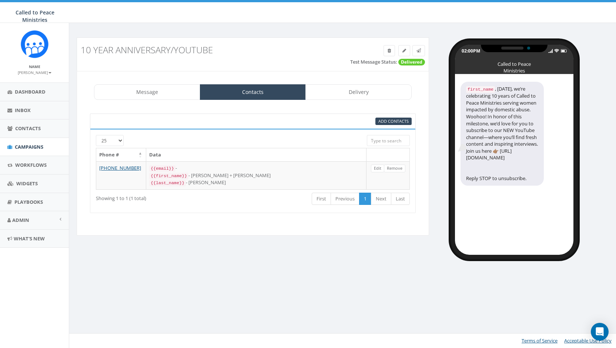
click at [392, 140] on input "search" at bounding box center [388, 140] width 43 height 11
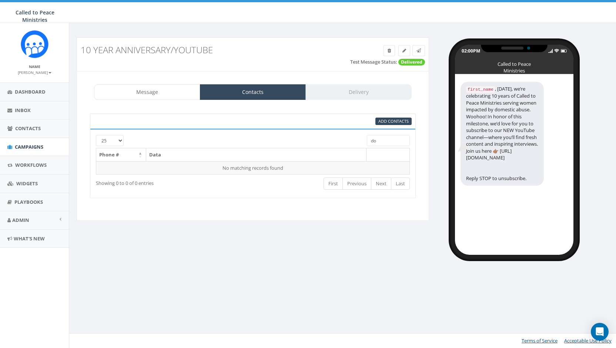
type input "d"
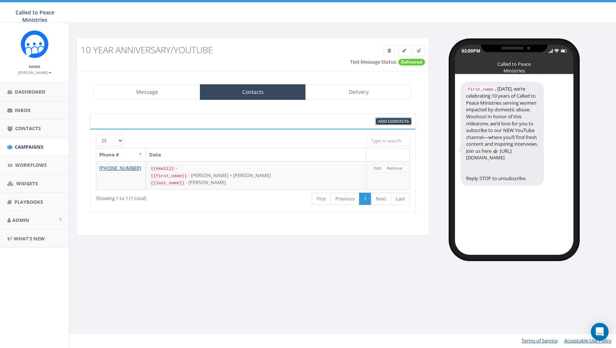
click at [392, 121] on span "Add Contacts" at bounding box center [393, 121] width 30 height 6
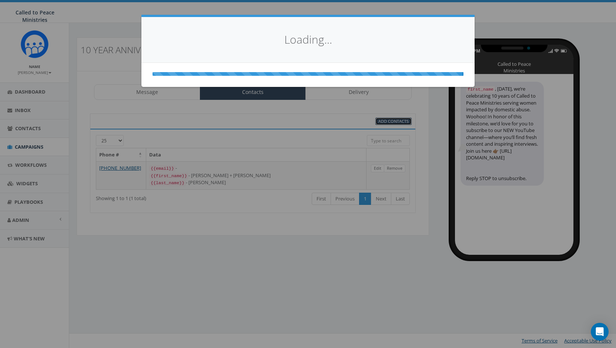
select select
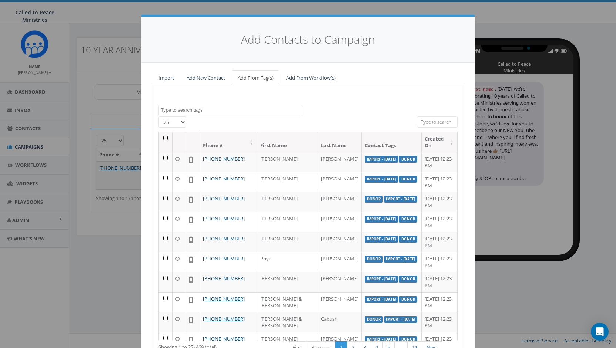
click at [161, 137] on th at bounding box center [166, 143] width 14 height 20
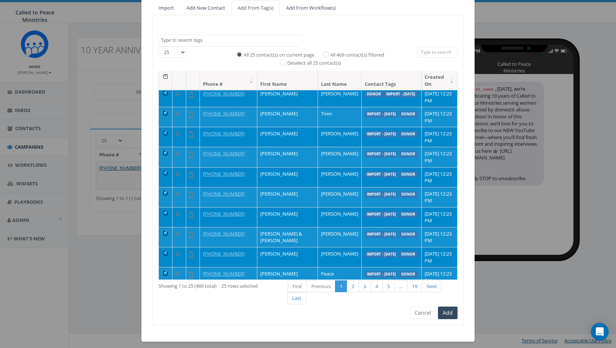
scroll to position [73, 0]
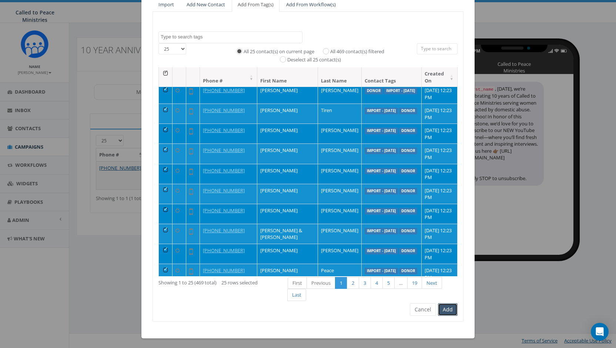
click at [447, 311] on button "Add" at bounding box center [448, 310] width 20 height 13
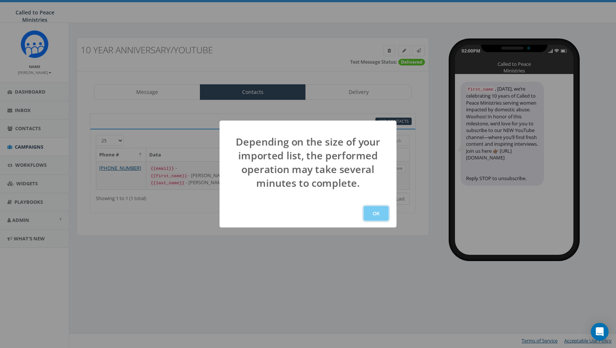
click at [381, 211] on button "OK" at bounding box center [376, 213] width 25 height 15
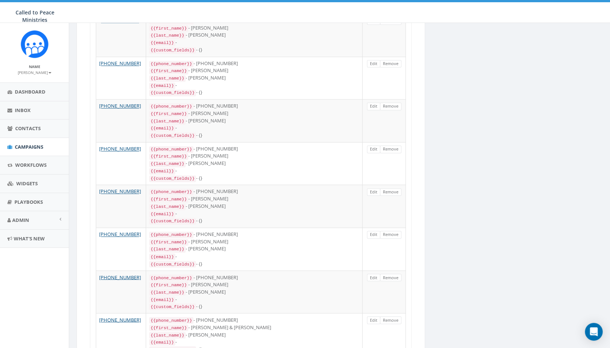
scroll to position [880, 0]
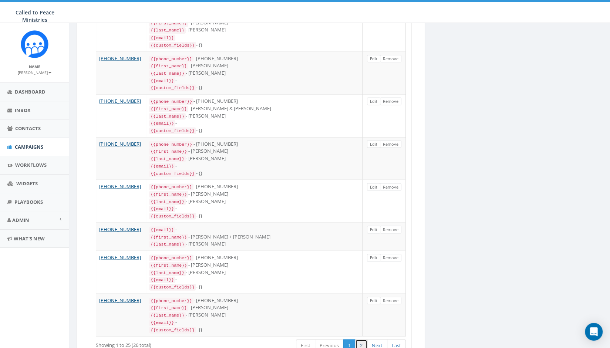
click at [362, 339] on link "2" at bounding box center [361, 345] width 12 height 12
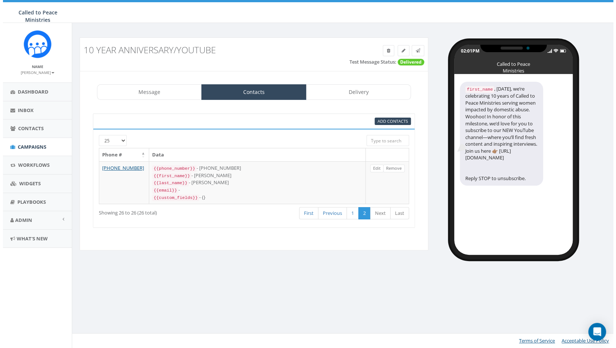
scroll to position [0, 0]
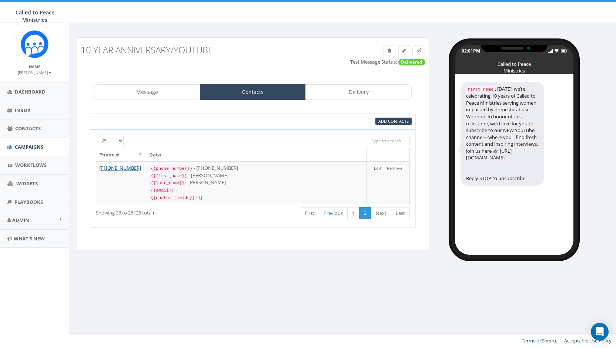
click at [379, 325] on div "10 Year Anniversary/YouTube Test Message Status: Delivered Message Contacts Del…" at bounding box center [343, 185] width 549 height 325
click at [245, 93] on link "Contacts" at bounding box center [253, 92] width 106 height 16
click at [382, 210] on link "Next" at bounding box center [381, 213] width 20 height 12
click at [381, 120] on span "Add Contacts" at bounding box center [393, 121] width 30 height 6
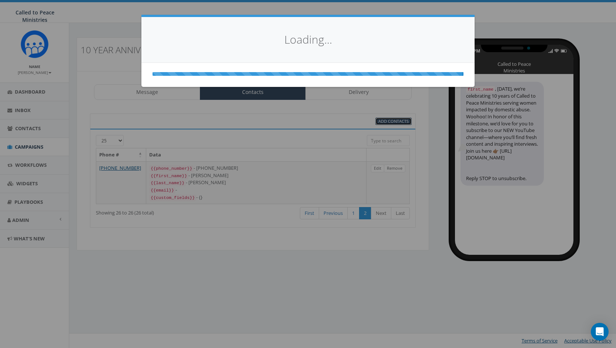
select select
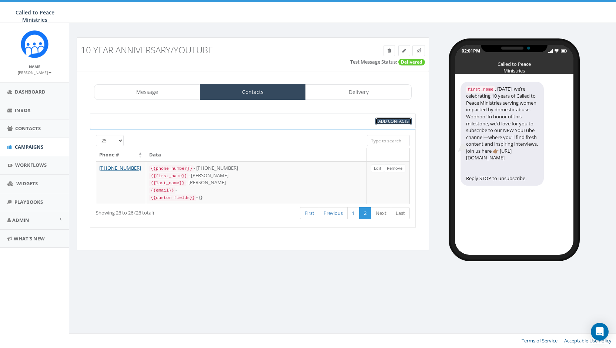
click at [380, 121] on span "Add Contacts" at bounding box center [393, 121] width 30 height 6
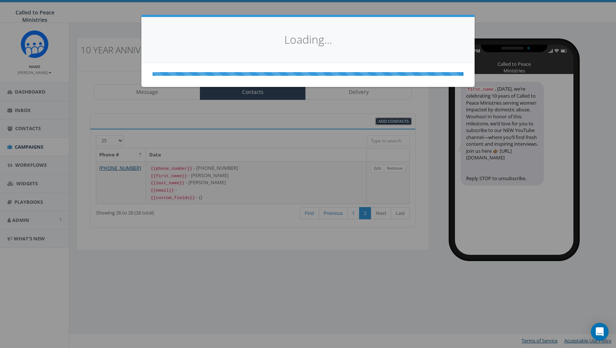
select select
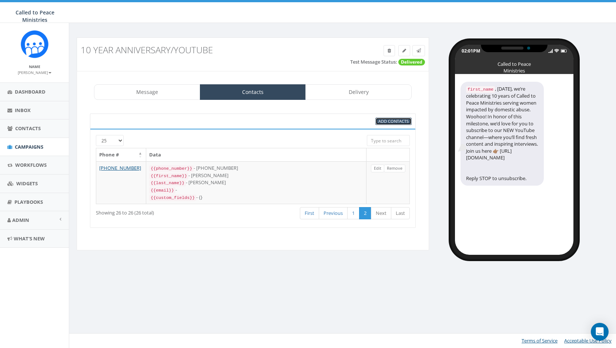
click at [380, 121] on span "Add Contacts" at bounding box center [393, 121] width 30 height 6
select select
click at [160, 87] on link "Message" at bounding box center [147, 92] width 106 height 16
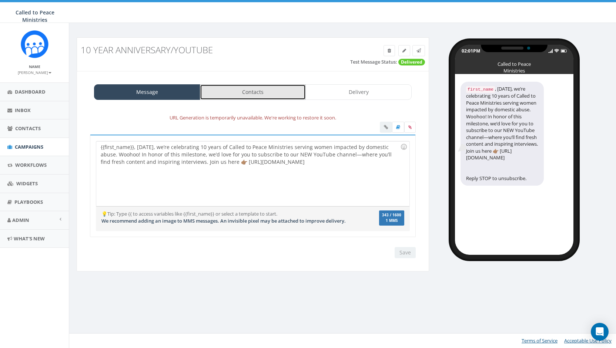
click at [242, 88] on link "Contacts" at bounding box center [253, 92] width 106 height 16
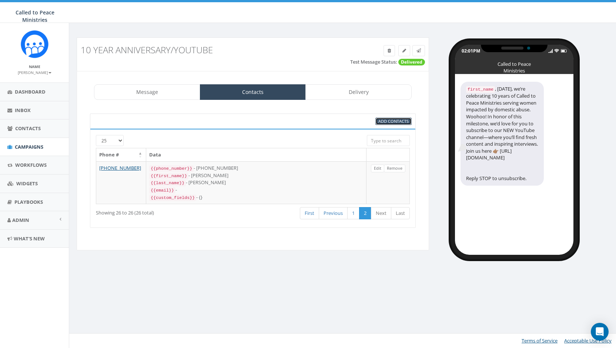
click at [389, 120] on span "Add Contacts" at bounding box center [393, 121] width 30 height 6
select select
click at [358, 207] on link "1" at bounding box center [353, 213] width 12 height 12
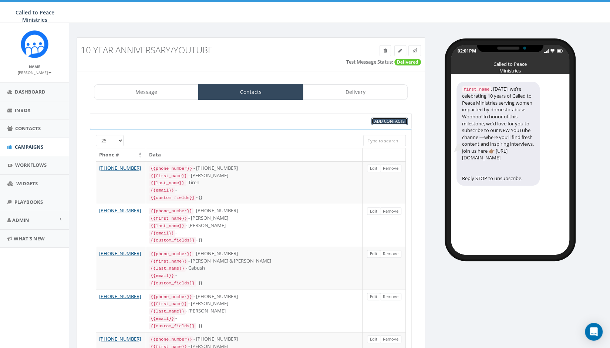
click at [381, 118] on span "Add Contacts" at bounding box center [390, 121] width 30 height 6
click at [363, 90] on link "Delivery" at bounding box center [355, 92] width 105 height 16
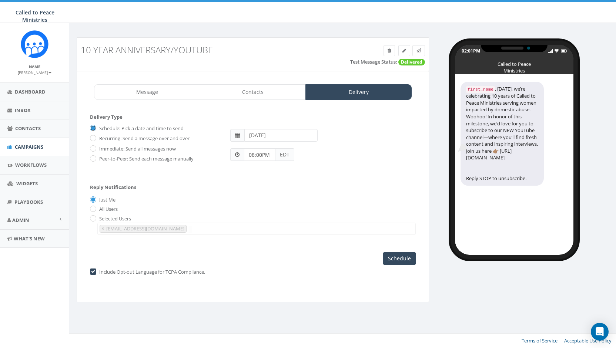
click at [93, 126] on input "Schedule: Pick a date and time to send" at bounding box center [92, 128] width 5 height 5
click at [282, 138] on input "[DATE]" at bounding box center [280, 135] width 73 height 13
click at [321, 129] on div "[DATE]" at bounding box center [274, 135] width 98 height 13
click at [94, 127] on input "Schedule: Pick a date and time to send" at bounding box center [92, 128] width 5 height 5
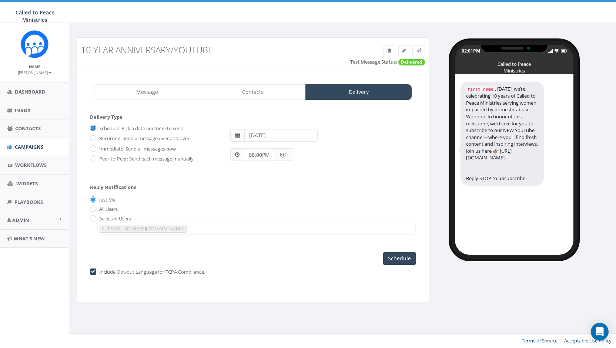
click at [94, 129] on input "Schedule: Pick a date and time to send" at bounding box center [92, 128] width 5 height 5
click at [91, 127] on input "Schedule: Pick a date and time to send" at bounding box center [92, 128] width 5 height 5
click at [92, 138] on input "Recurring: Send a message over and over" at bounding box center [92, 139] width 5 height 5
radio input "true"
click at [97, 125] on label "Schedule: Pick a date and time to send" at bounding box center [140, 128] width 86 height 7
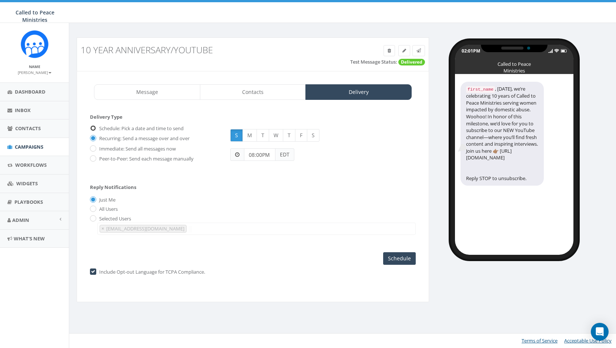
click at [93, 126] on input "Schedule: Pick a date and time to send" at bounding box center [92, 128] width 5 height 5
radio input "true"
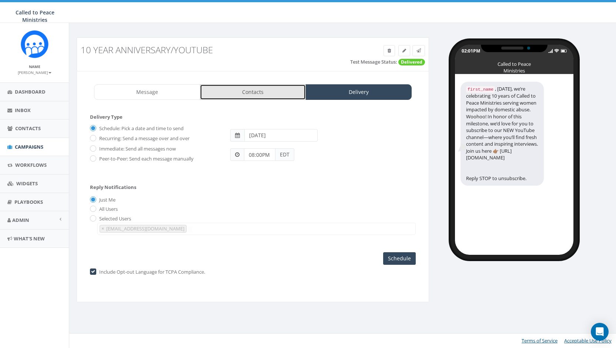
click at [246, 88] on link "Contacts" at bounding box center [253, 92] width 106 height 16
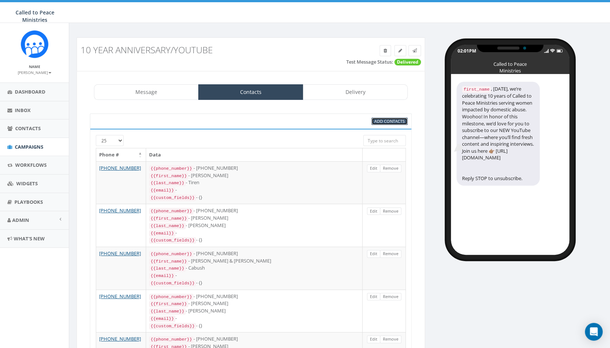
click at [376, 119] on span "Add Contacts" at bounding box center [390, 121] width 30 height 6
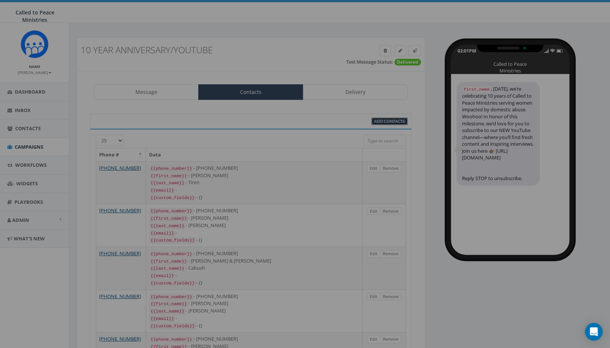
select select
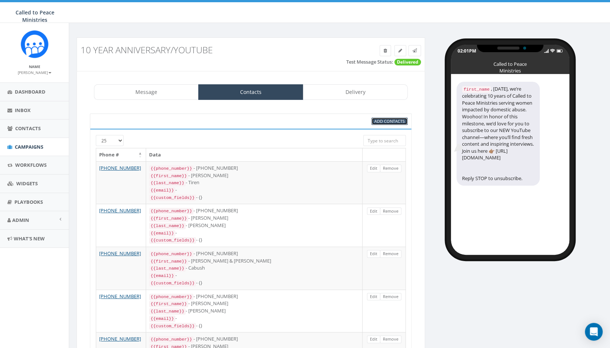
click at [398, 120] on span "Add Contacts" at bounding box center [390, 121] width 30 height 6
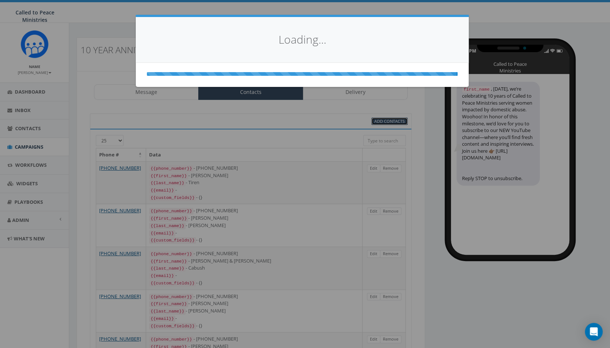
select select
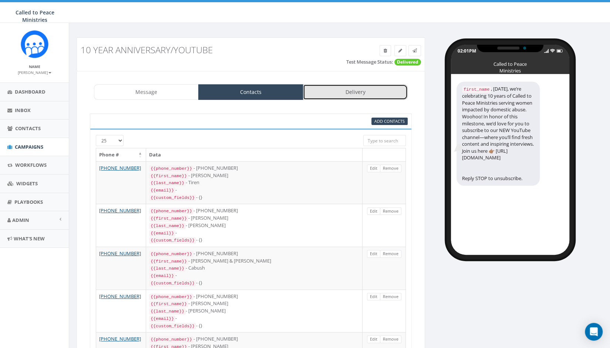
click at [367, 89] on link "Delivery" at bounding box center [355, 92] width 105 height 16
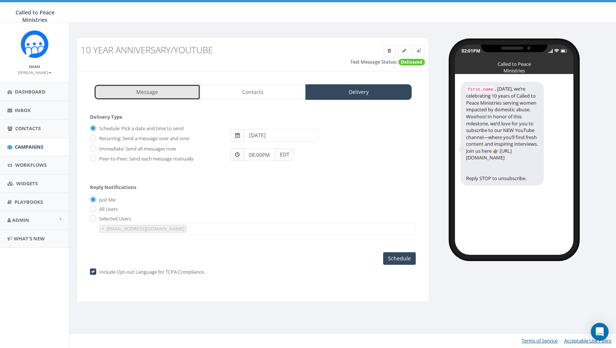
click at [160, 88] on link "Message" at bounding box center [147, 92] width 106 height 16
